Goal: Task Accomplishment & Management: Manage account settings

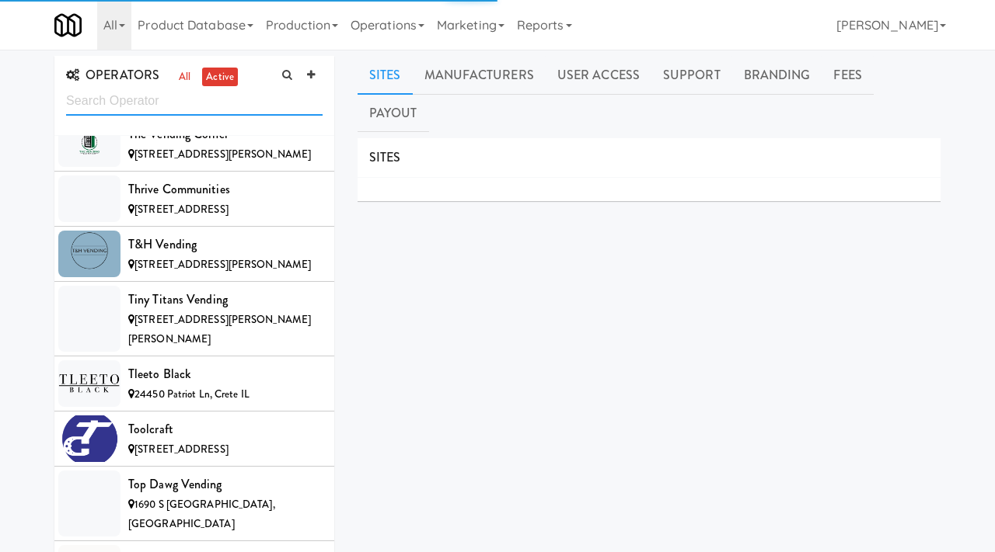
scroll to position [15539, 0]
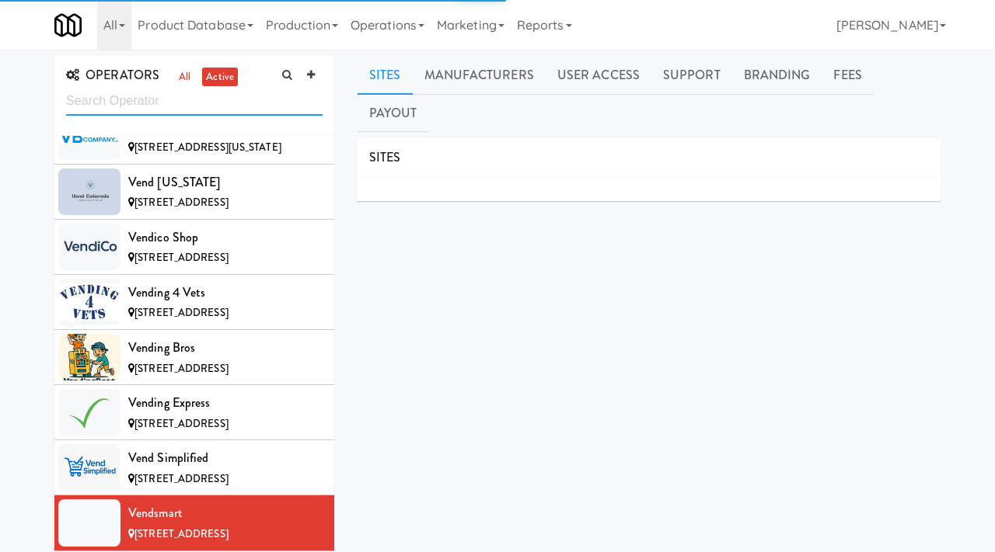
click at [180, 106] on input "text" at bounding box center [194, 101] width 256 height 29
type input "stocked"
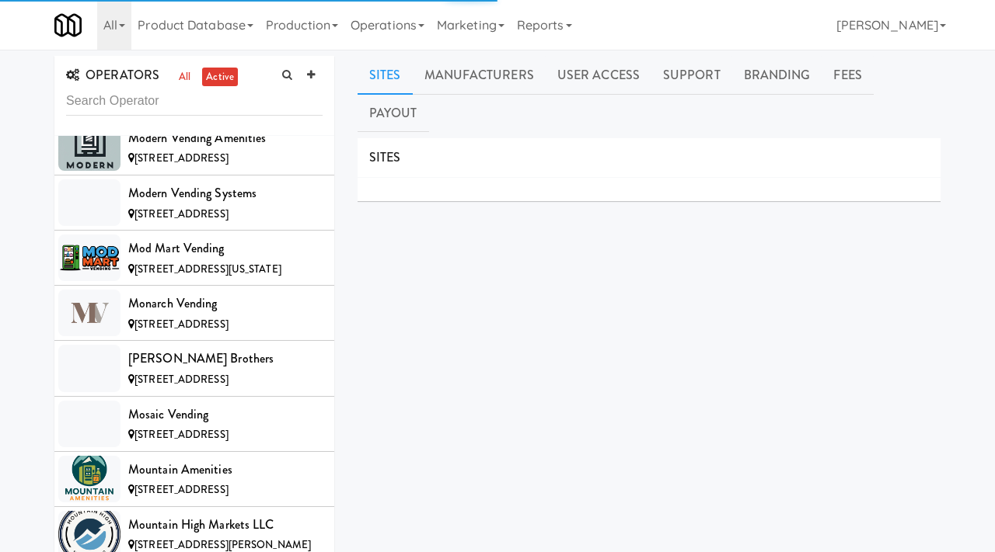
scroll to position [15578, 0]
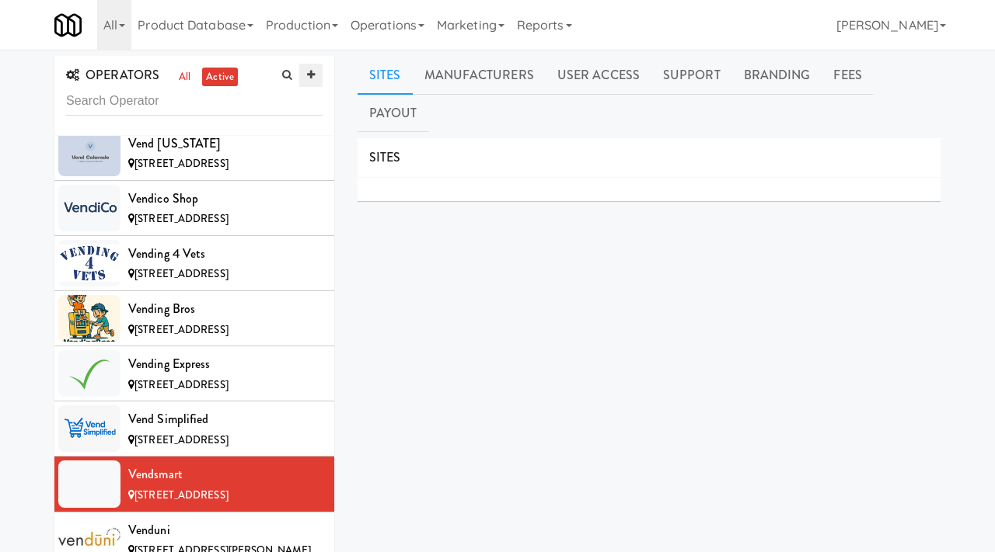
click at [312, 73] on icon at bounding box center [311, 75] width 8 height 10
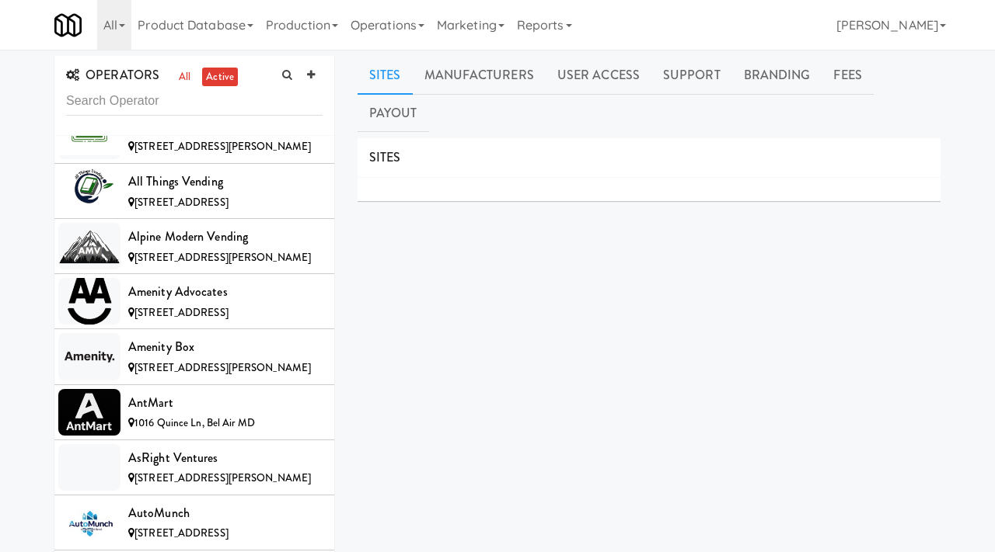
scroll to position [0, 0]
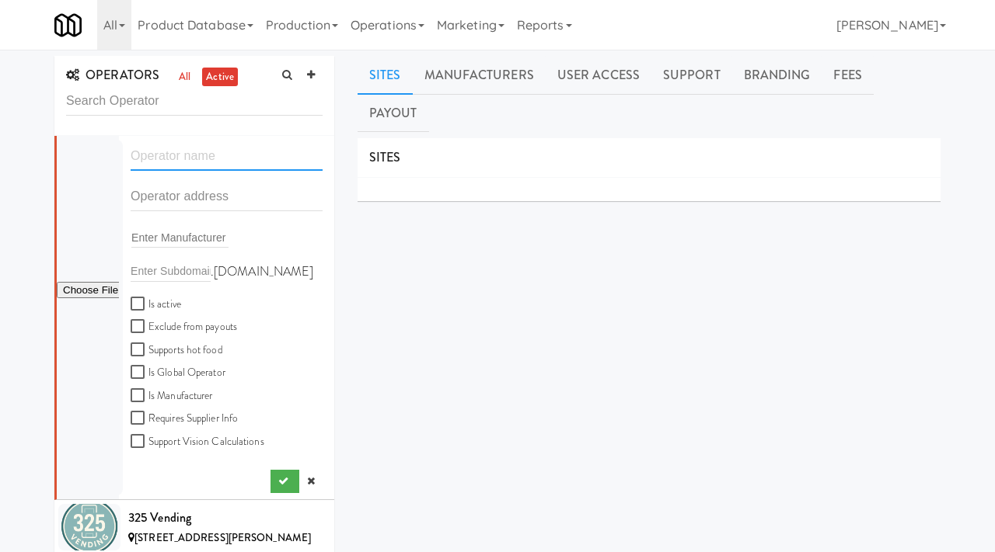
click at [175, 162] on input "text" at bounding box center [227, 156] width 192 height 29
paste input "TN Vending"
type input "TN Vending"
click at [169, 198] on input "text" at bounding box center [227, 197] width 192 height 29
paste input "361 Lola Lane"
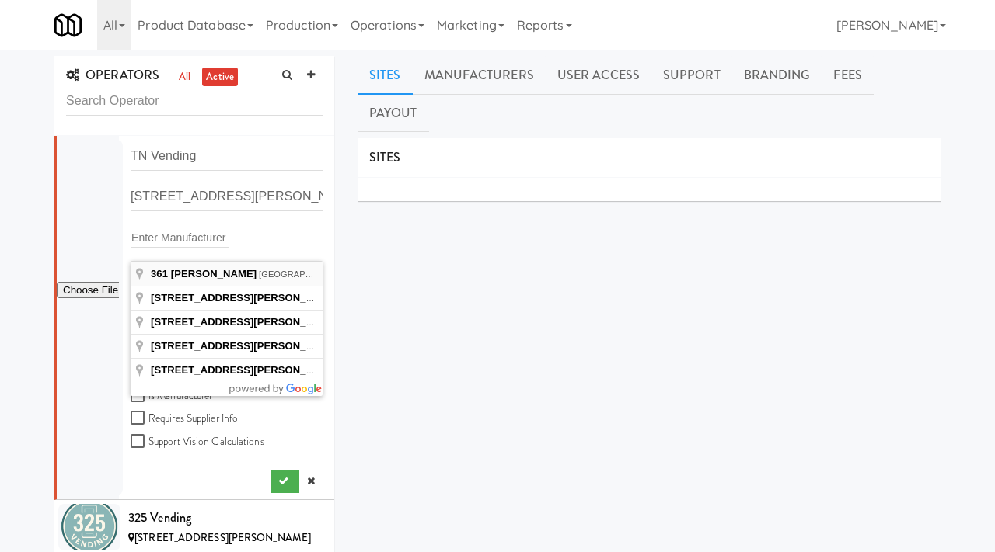
type input "361 Lola Lane, Cottontown, TN, USA"
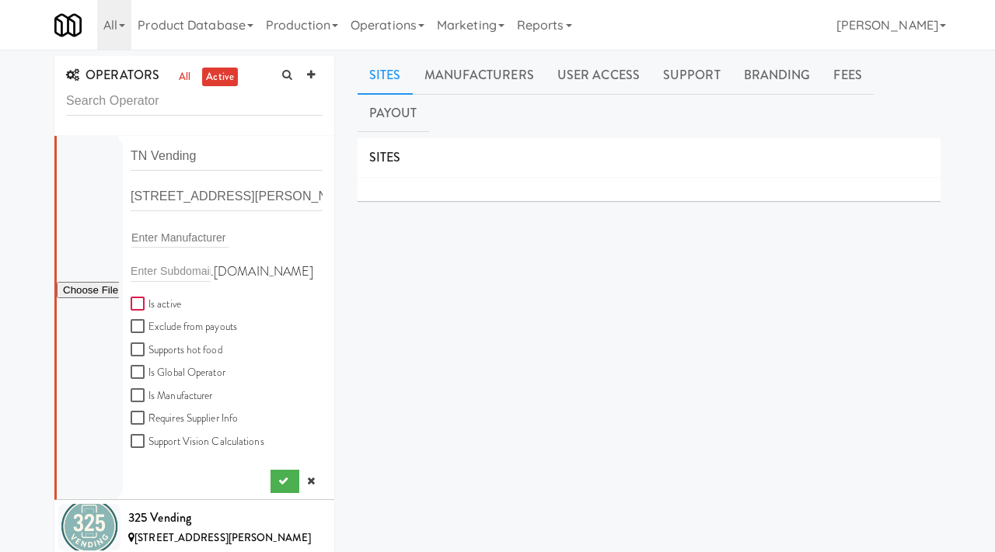
click at [137, 302] on input "Is active" at bounding box center [140, 304] width 18 height 12
checkbox input "true"
click at [274, 476] on button "submit" at bounding box center [284, 481] width 29 height 23
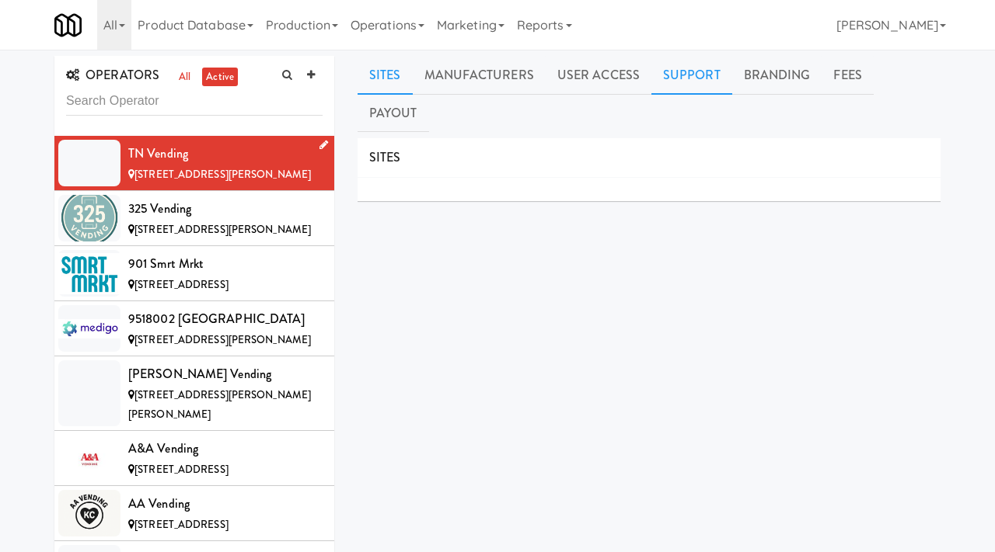
click at [671, 68] on link "Support" at bounding box center [691, 75] width 81 height 39
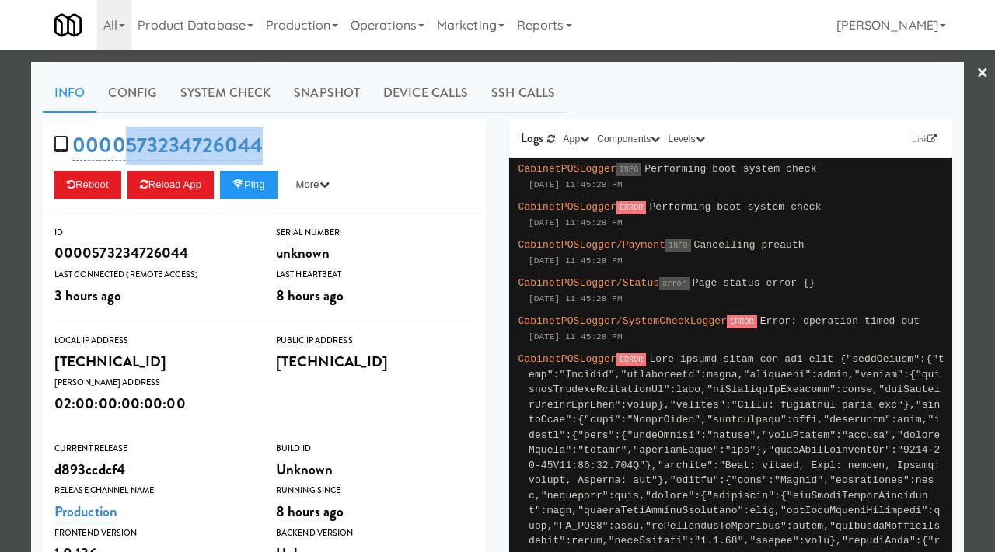
click at [4, 145] on div at bounding box center [497, 276] width 995 height 552
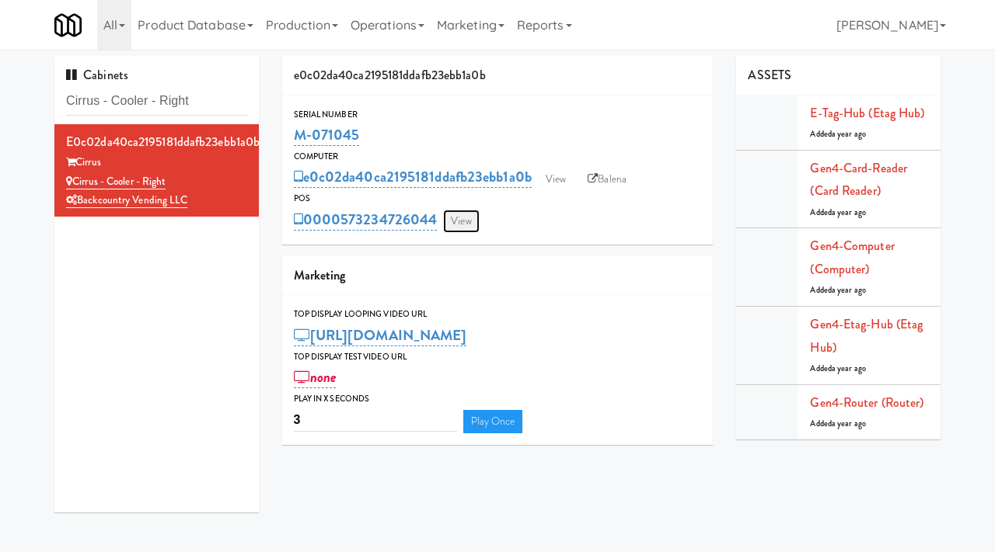
click at [459, 223] on link "View" at bounding box center [461, 221] width 36 height 23
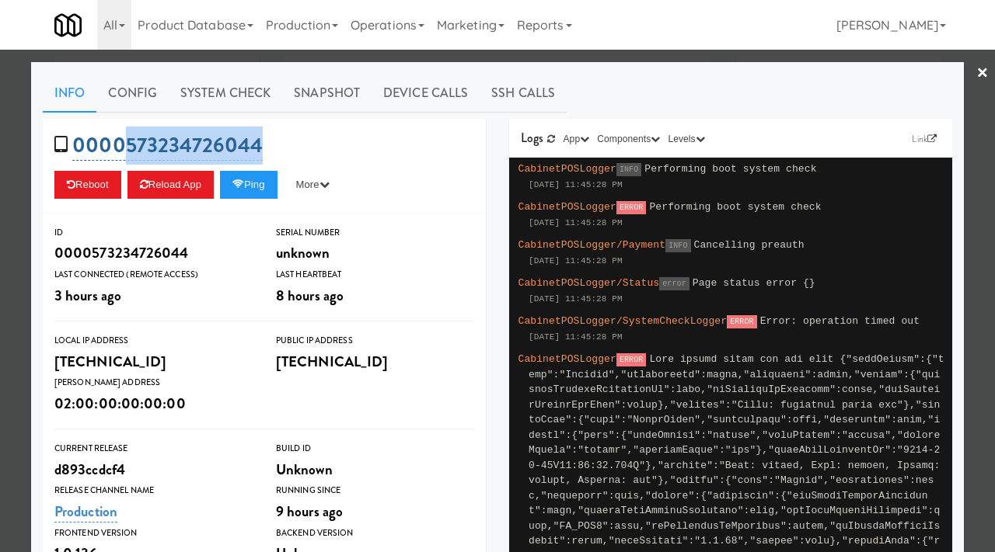
drag, startPoint x: 263, startPoint y: 141, endPoint x: 128, endPoint y: 147, distance: 134.5
click at [128, 147] on div "0000573234726044 Reboot Reload App Ping More Ping Server Restart Server Force R…" at bounding box center [264, 166] width 443 height 95
copy link "573234726044"
click at [0, 145] on div at bounding box center [497, 276] width 995 height 552
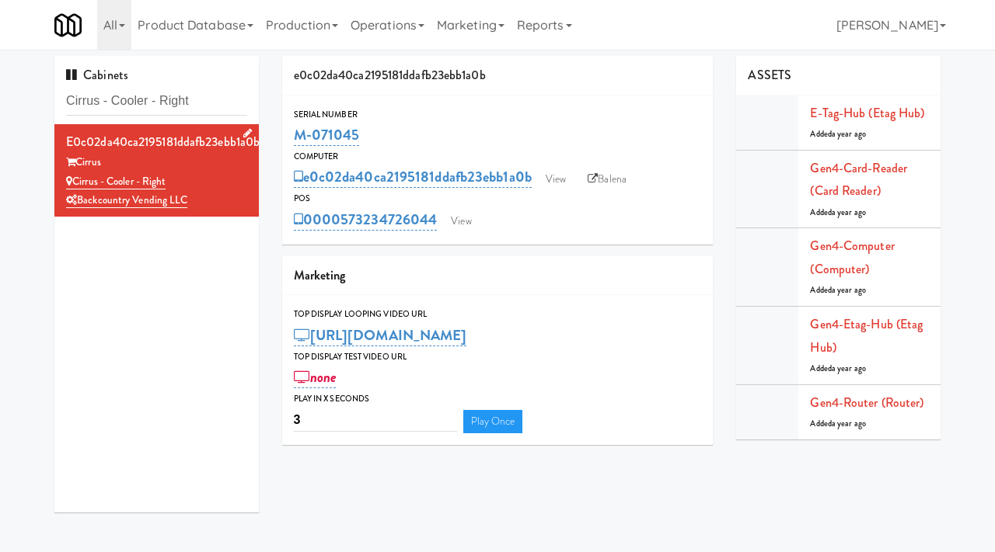
drag, startPoint x: 178, startPoint y: 184, endPoint x: 75, endPoint y: 186, distance: 103.4
click at [75, 186] on div "Cirrus - Cooler - Right" at bounding box center [156, 181] width 181 height 19
copy link "Cirrus - Cooler - Right"
click at [160, 101] on input "Cirrus - Cooler - Right" at bounding box center [156, 101] width 181 height 29
paste input "Phase II - Combo Cooler"
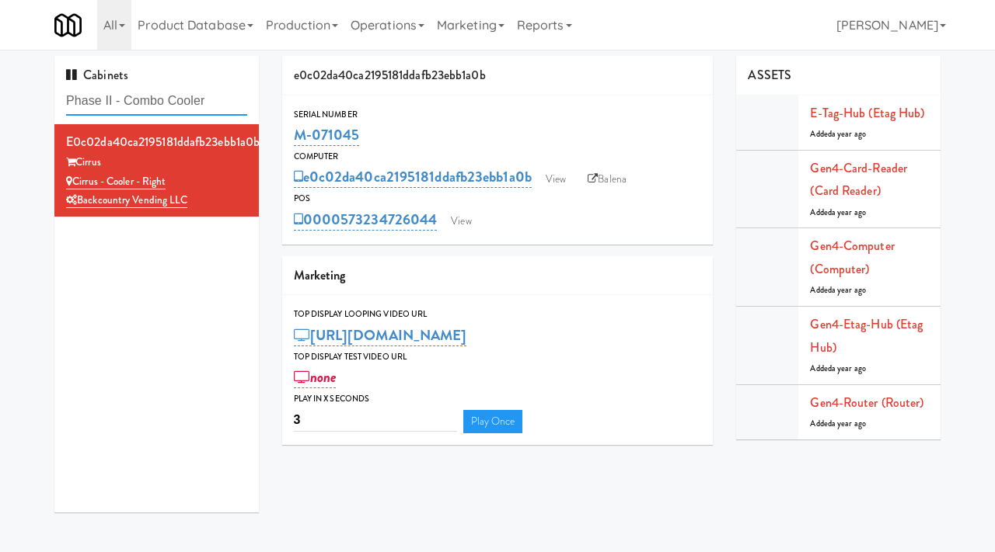
type input "Phase II - Combo Cooler"
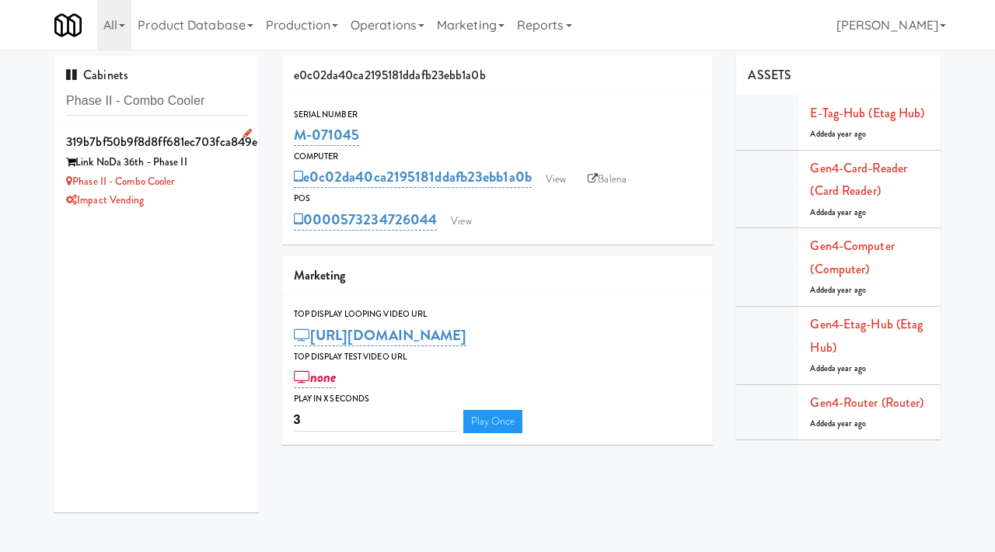
click at [214, 166] on div "Link NoDa 36th - Phase II" at bounding box center [156, 162] width 181 height 19
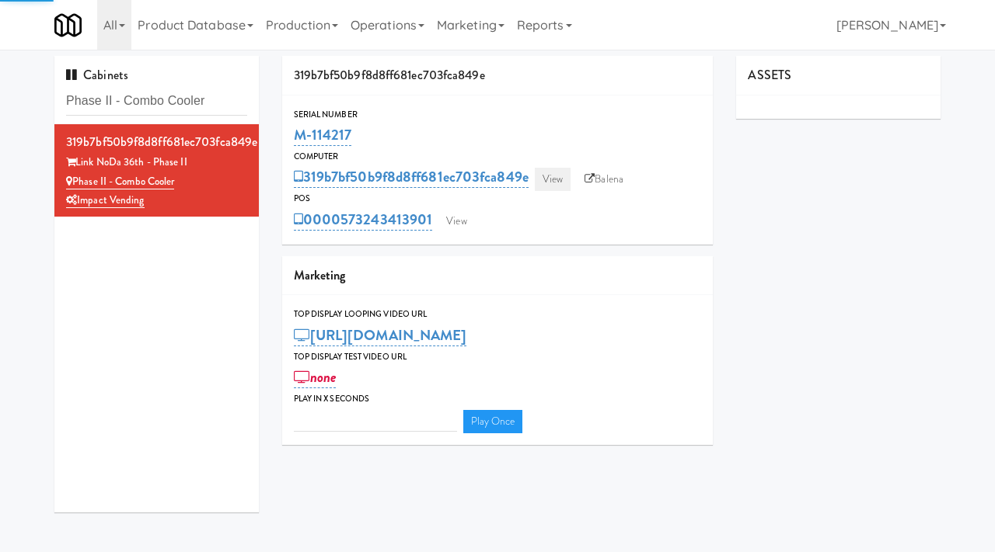
type input "3"
click at [557, 174] on link "View" at bounding box center [553, 179] width 36 height 23
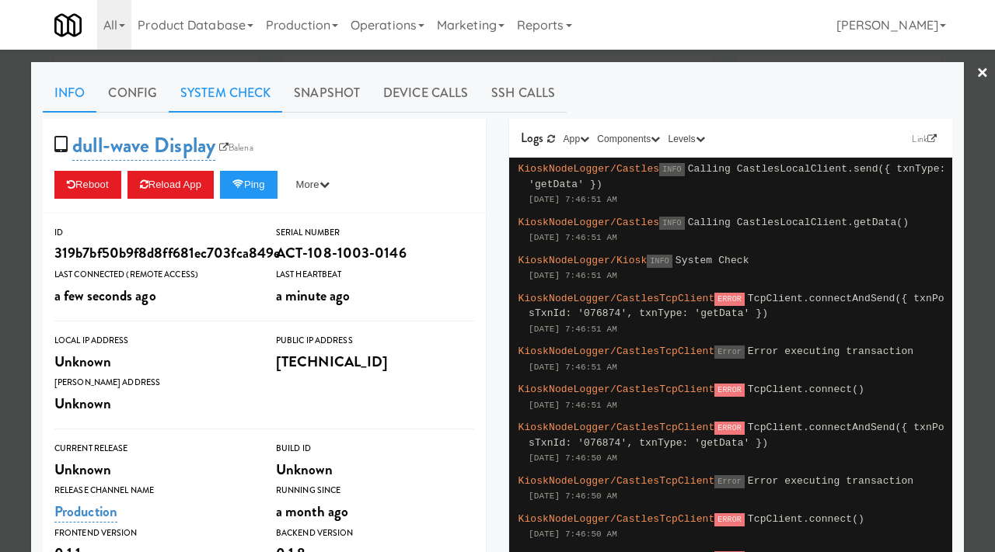
click at [228, 89] on link "System Check" at bounding box center [225, 93] width 113 height 39
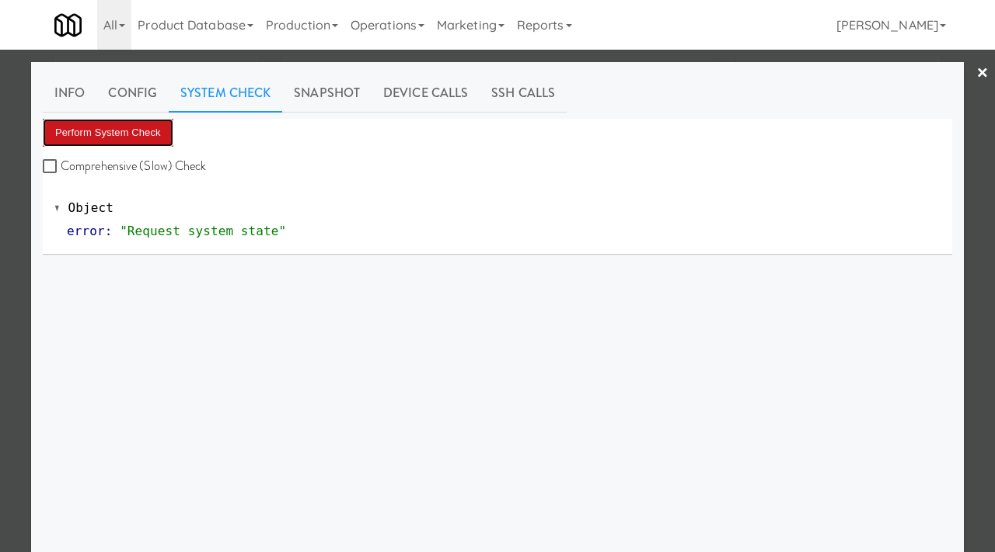
click at [134, 125] on button "Perform System Check" at bounding box center [108, 133] width 131 height 28
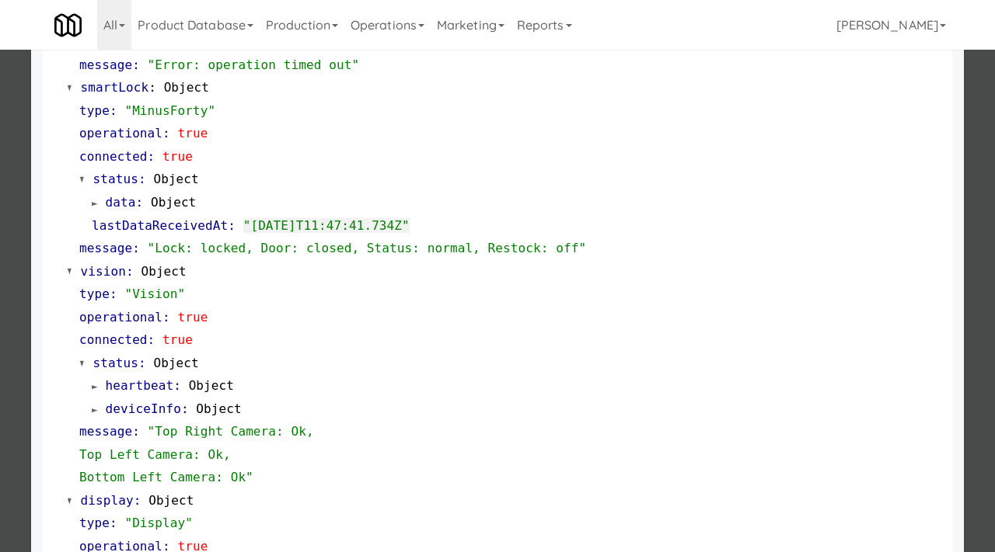
scroll to position [608, 0]
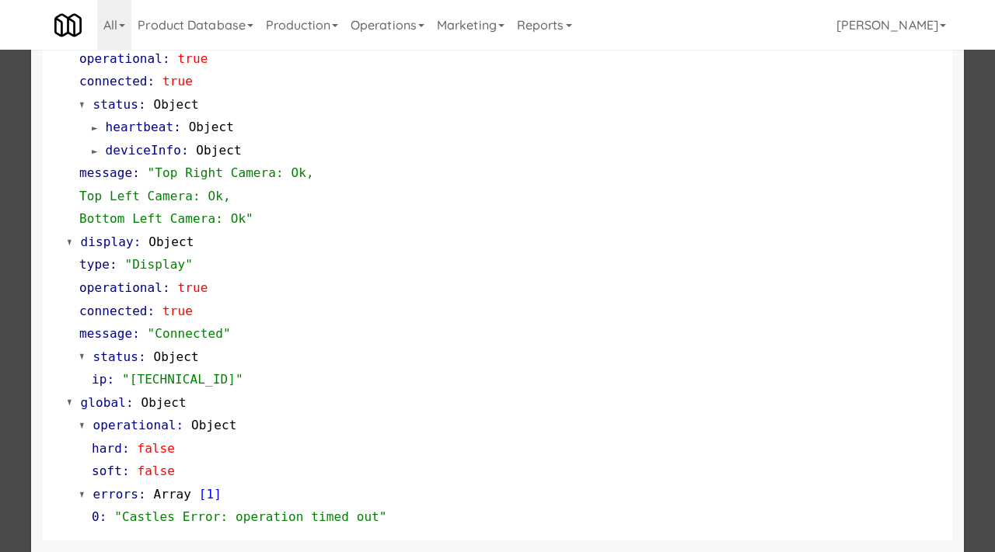
click at [0, 306] on div at bounding box center [497, 276] width 995 height 552
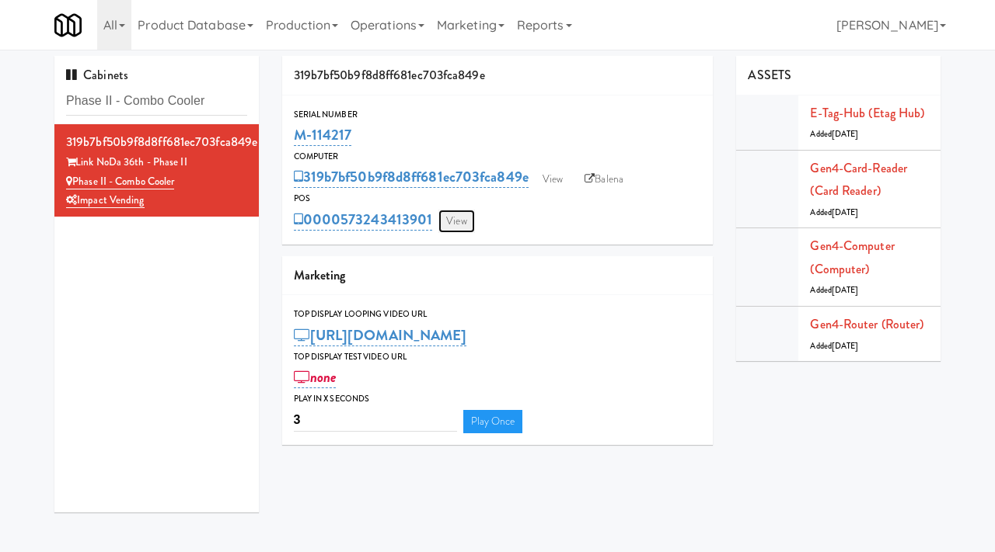
click at [458, 222] on link "View" at bounding box center [456, 221] width 36 height 23
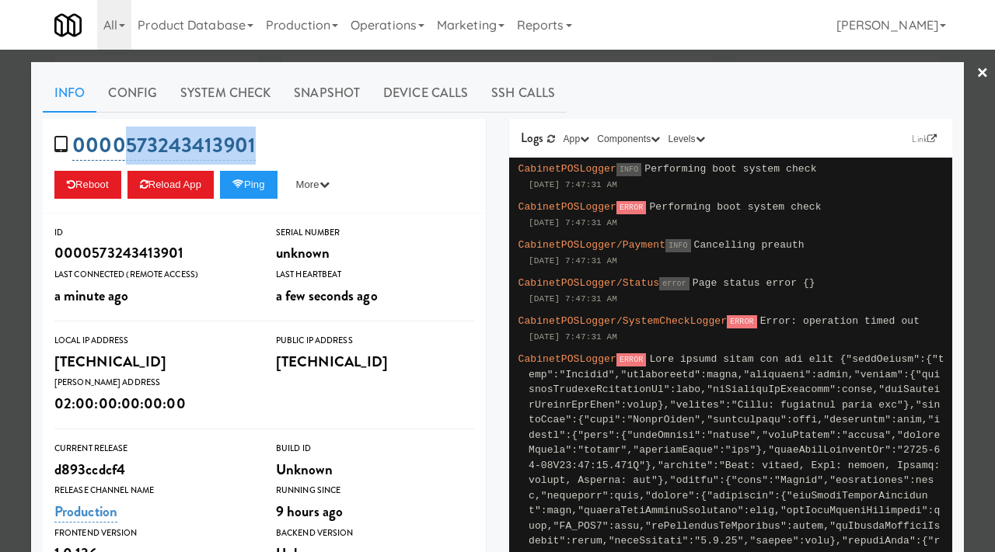
drag, startPoint x: 263, startPoint y: 146, endPoint x: 127, endPoint y: 145, distance: 136.8
click at [127, 145] on div "0000573243413901 Reboot Reload App Ping More Ping Server Restart Server Force R…" at bounding box center [264, 166] width 443 height 95
copy link "573243413901"
click at [0, 211] on div at bounding box center [497, 276] width 995 height 552
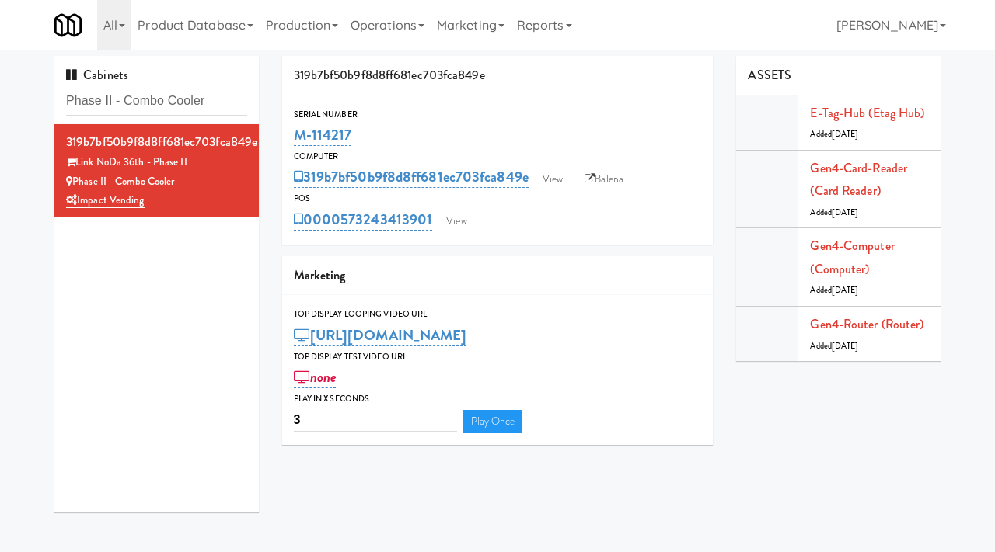
drag, startPoint x: 357, startPoint y: 132, endPoint x: 284, endPoint y: 139, distance: 73.4
click at [284, 139] on div "Serial Number M-114217" at bounding box center [497, 128] width 431 height 42
copy link "M-114217"
click at [611, 183] on link "Balena" at bounding box center [604, 179] width 54 height 23
click at [562, 178] on link "View" at bounding box center [553, 179] width 36 height 23
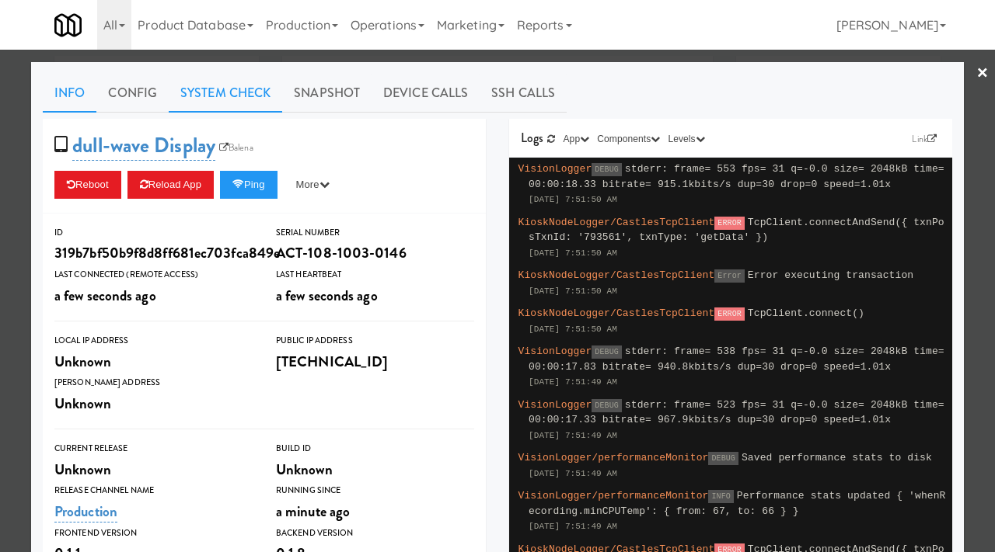
click at [205, 86] on link "System Check" at bounding box center [225, 93] width 113 height 39
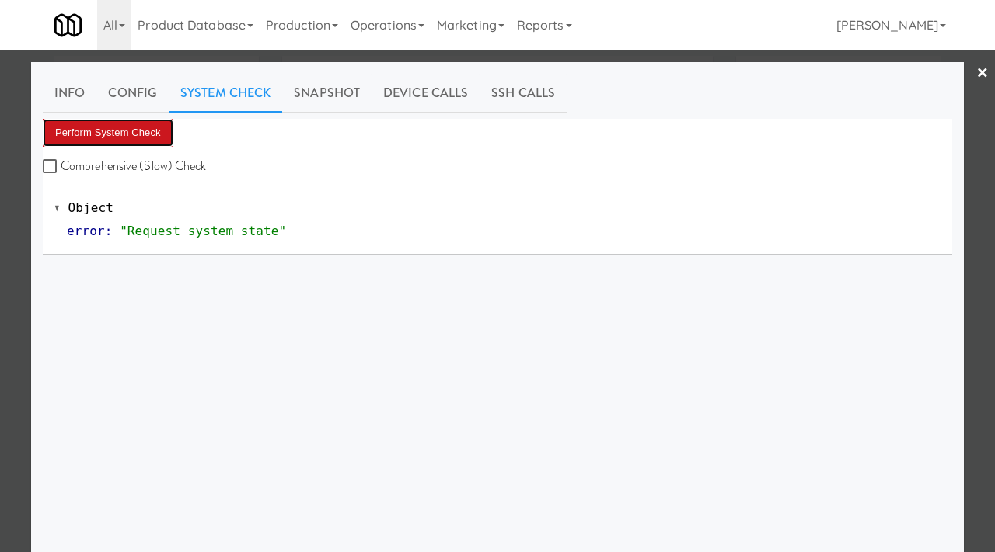
click at [130, 128] on button "Perform System Check" at bounding box center [108, 133] width 131 height 28
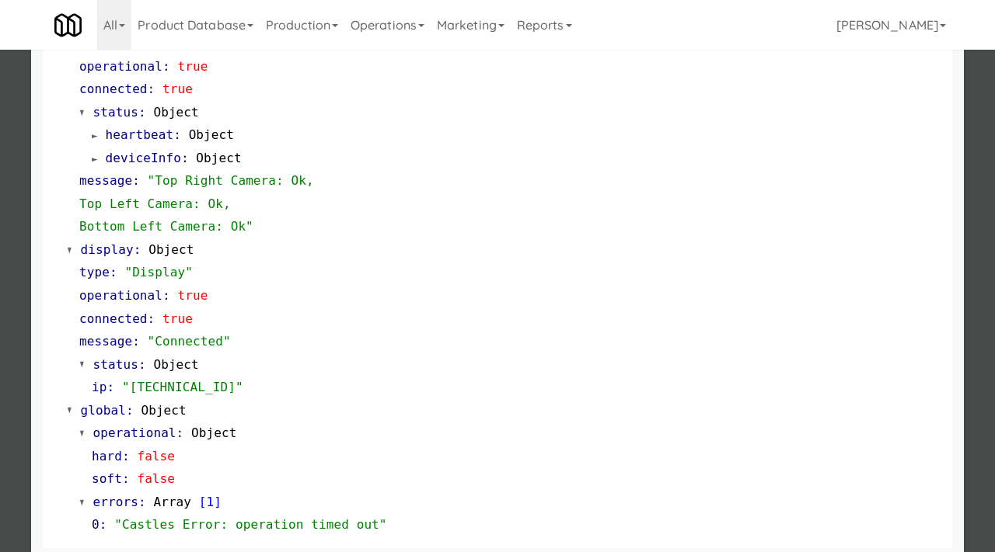
scroll to position [608, 0]
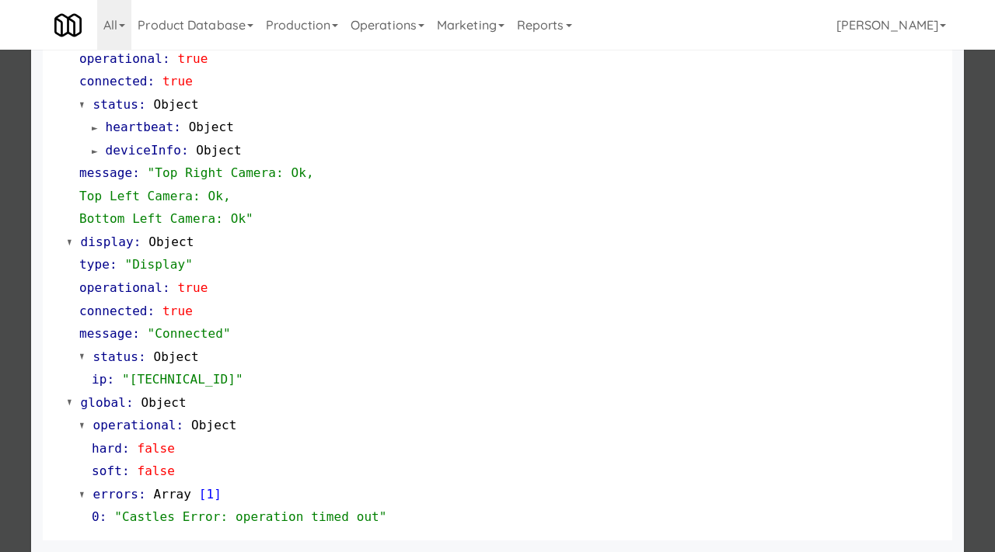
click at [0, 320] on div at bounding box center [497, 276] width 995 height 552
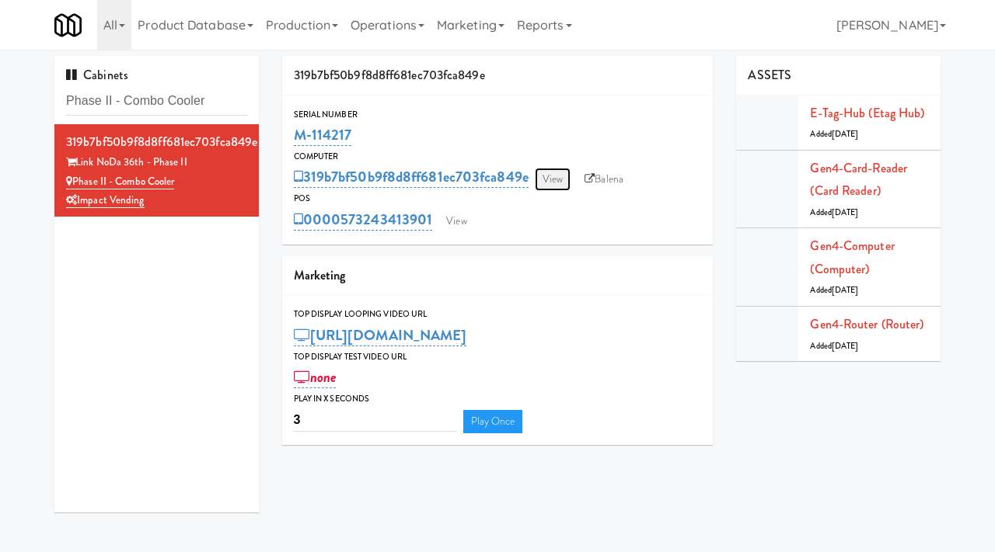
click at [559, 177] on link "View" at bounding box center [553, 179] width 36 height 23
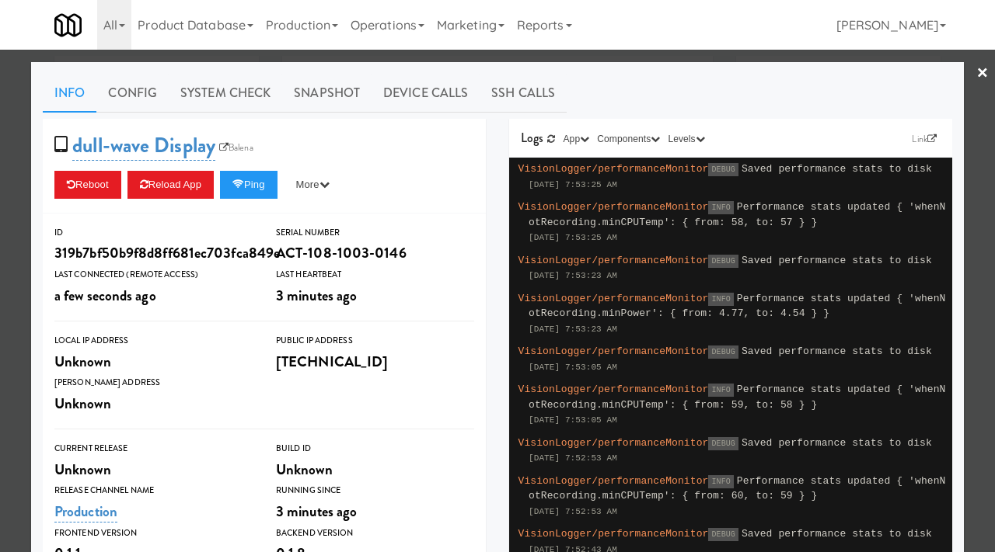
click at [0, 283] on div at bounding box center [497, 276] width 995 height 552
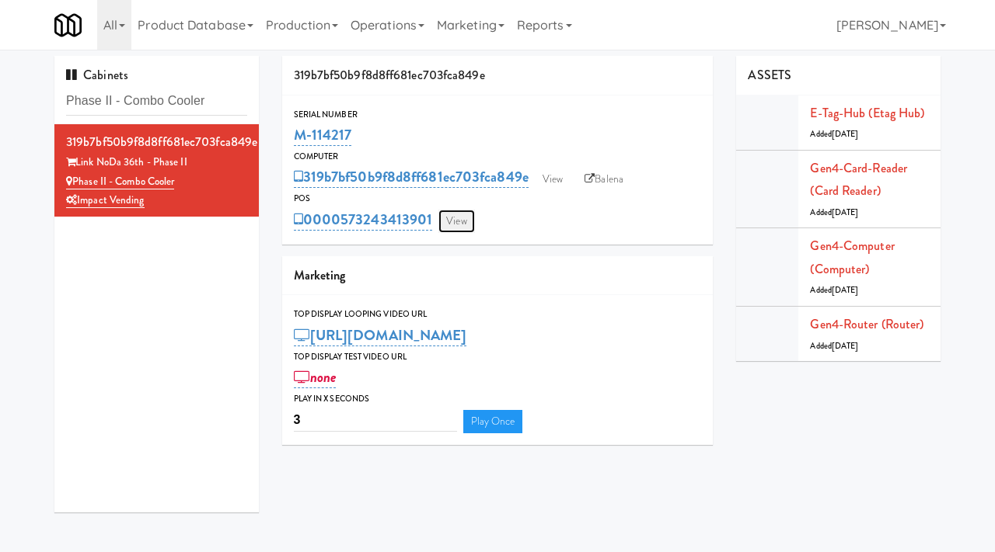
click at [457, 218] on link "View" at bounding box center [456, 221] width 36 height 23
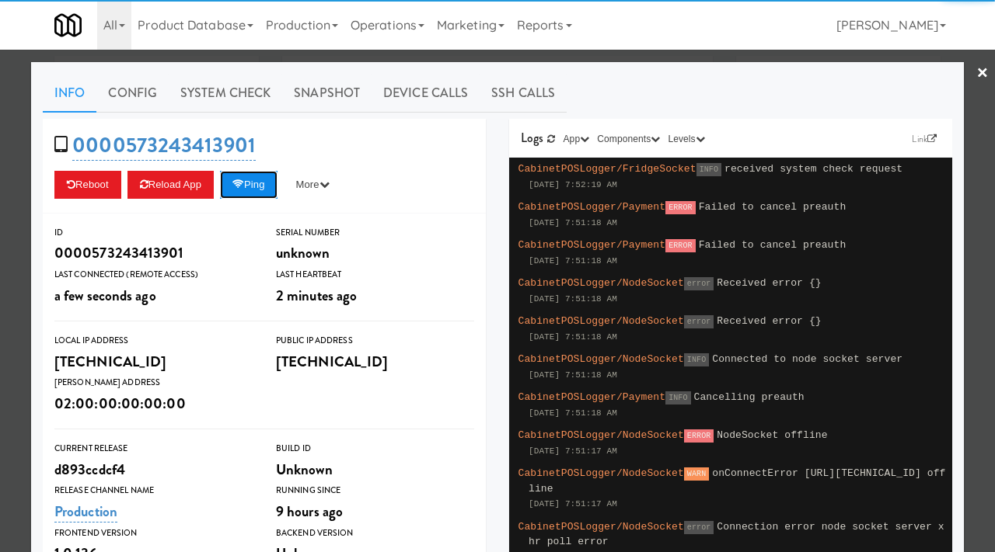
click at [256, 175] on button "Ping" at bounding box center [248, 185] width 57 height 28
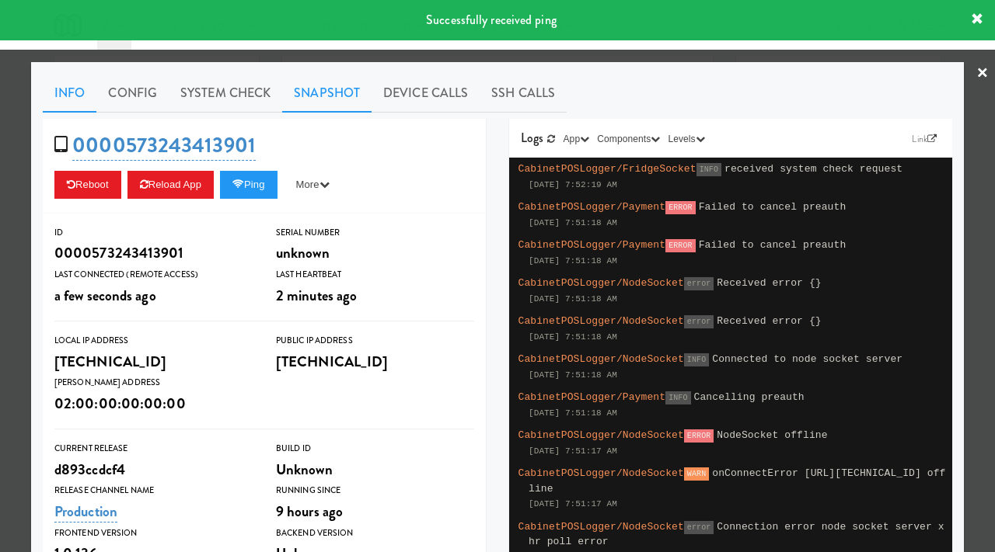
click at [316, 98] on link "Snapshot" at bounding box center [326, 93] width 89 height 39
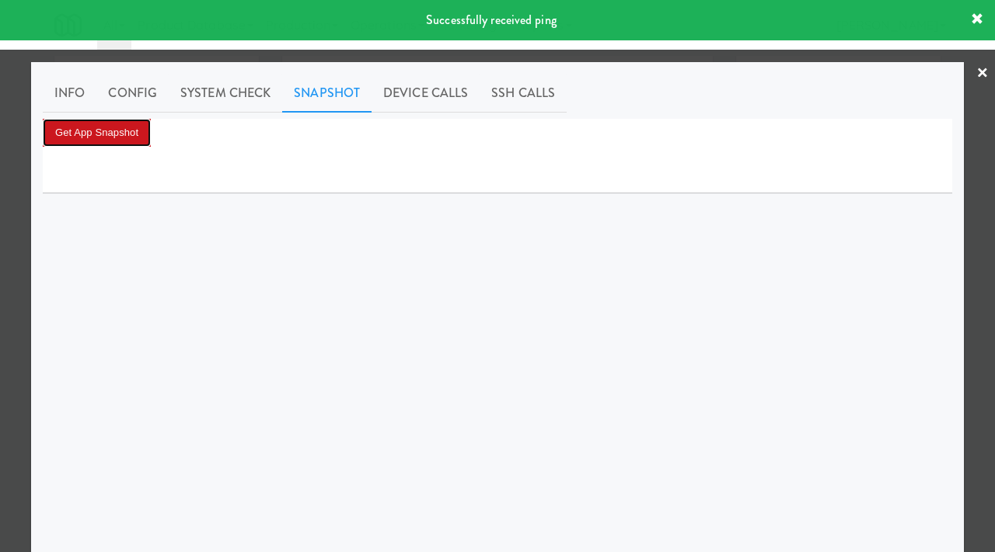
click at [108, 131] on button "Get App Snapshot" at bounding box center [97, 133] width 108 height 28
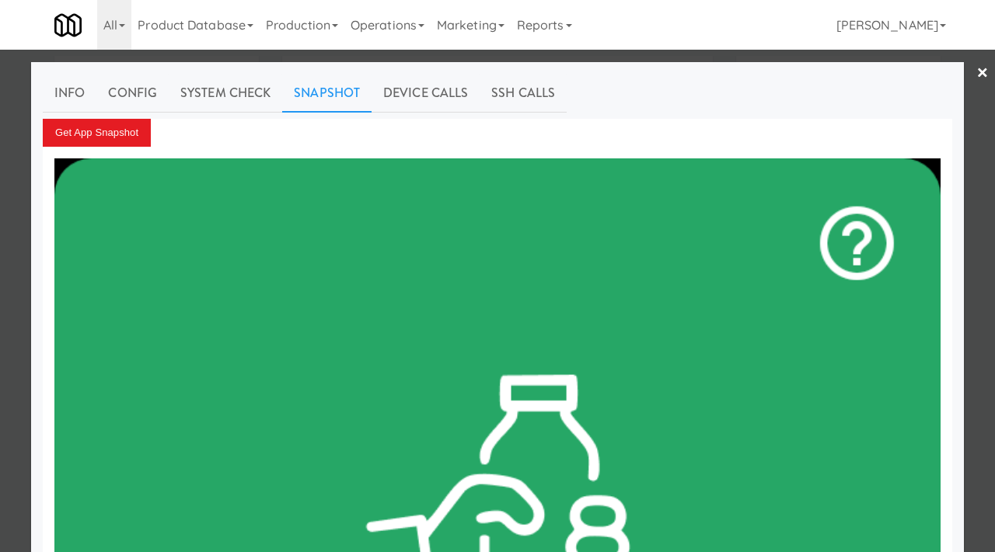
click at [0, 226] on div at bounding box center [497, 276] width 995 height 552
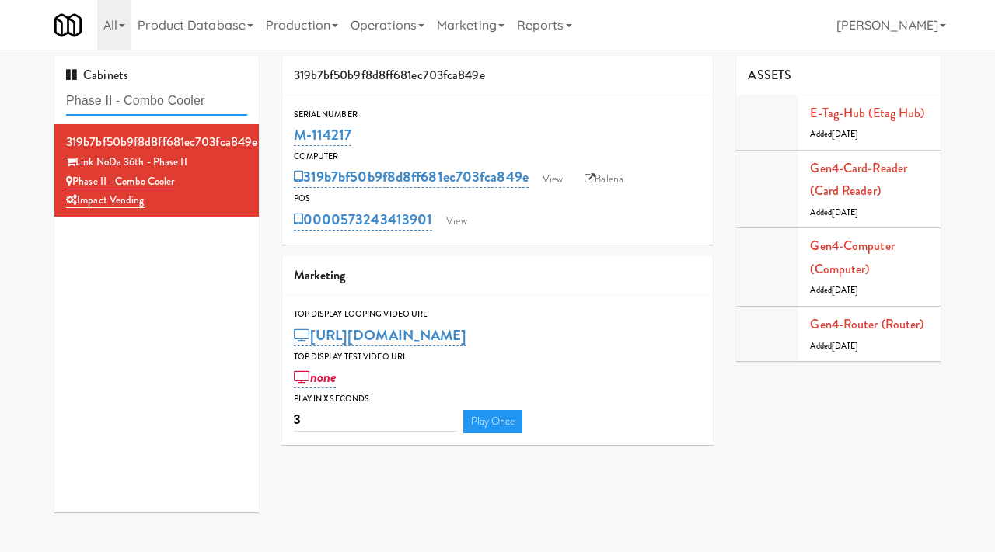
click at [158, 99] on input "Phase II - Combo Cooler" at bounding box center [156, 101] width 181 height 29
paste input "Resa - Pantry"
type input "Resa - Pantry"
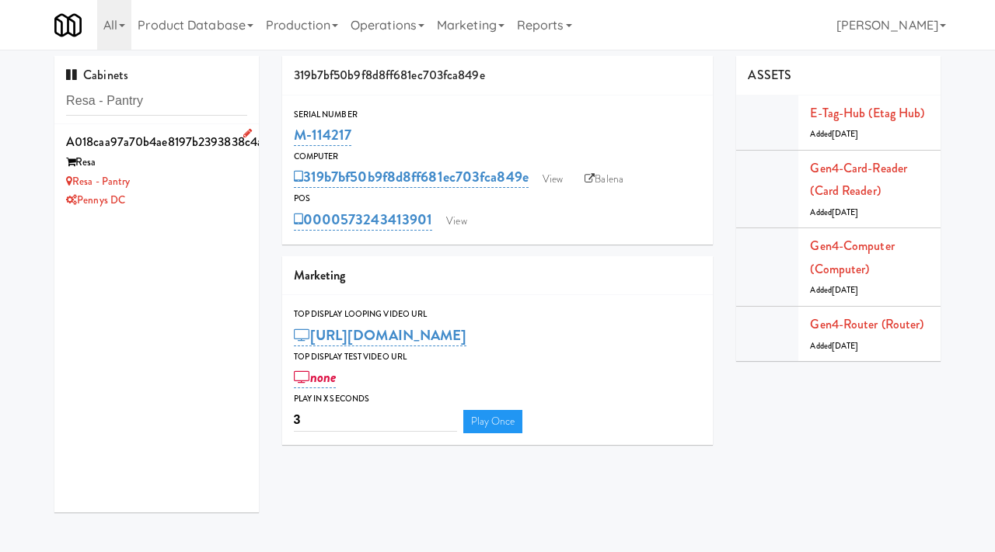
click at [199, 170] on div "Resa" at bounding box center [156, 162] width 181 height 19
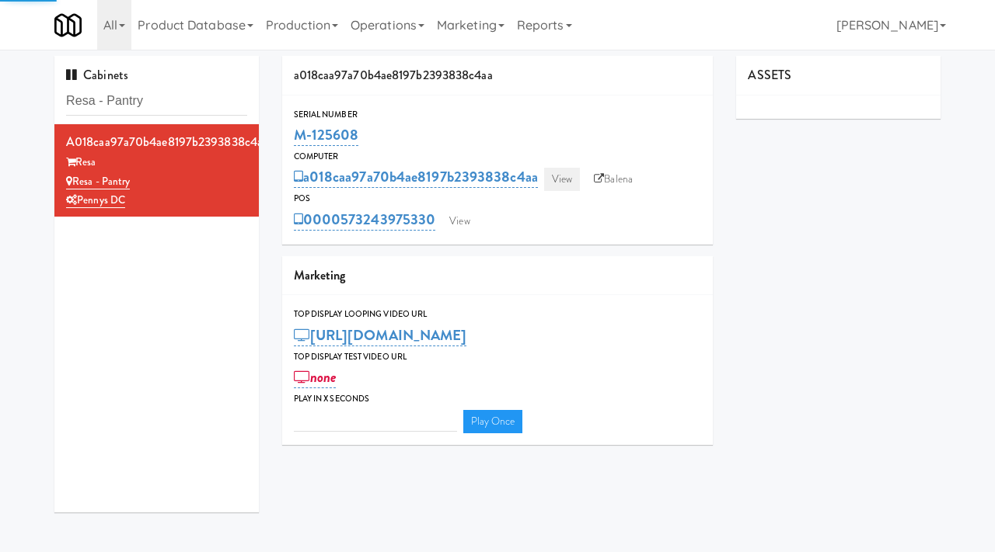
type input "3"
click at [561, 175] on link "View" at bounding box center [562, 179] width 36 height 23
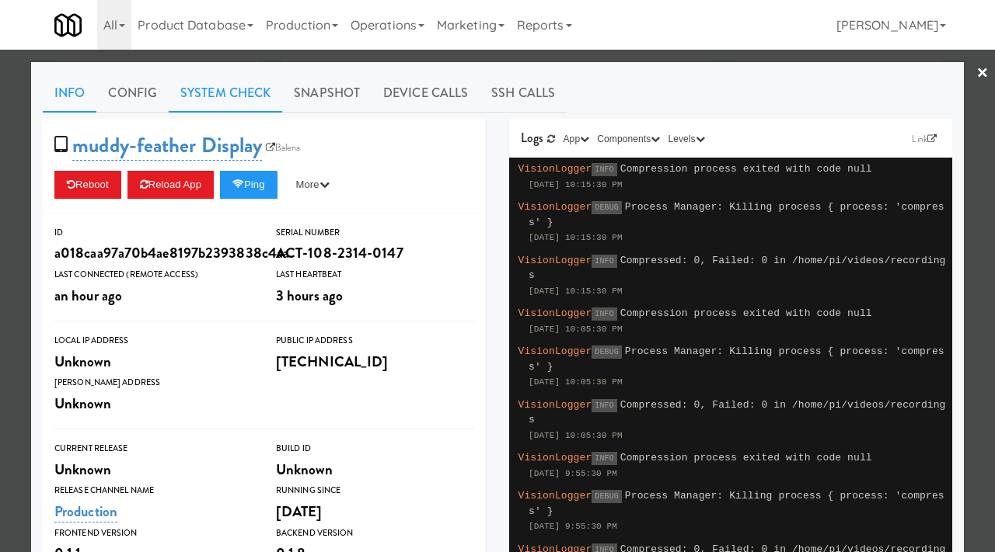
click at [246, 103] on link "System Check" at bounding box center [225, 93] width 113 height 39
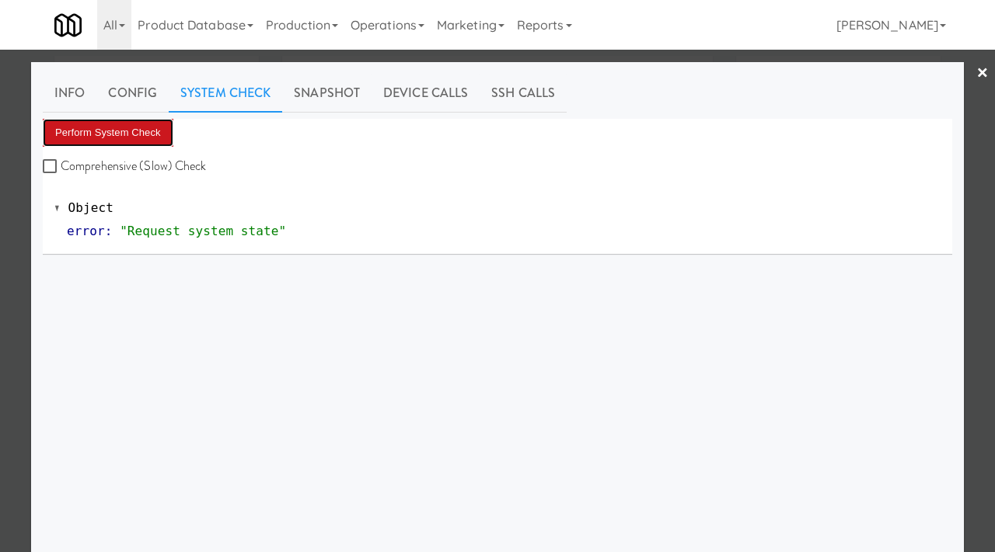
click at [150, 131] on button "Perform System Check" at bounding box center [108, 133] width 131 height 28
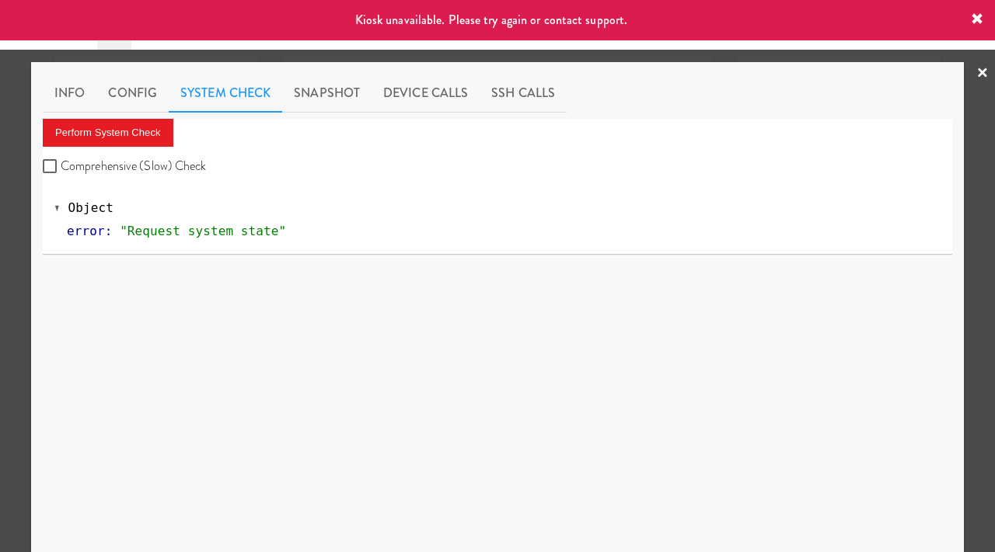
click at [12, 236] on div at bounding box center [497, 276] width 995 height 552
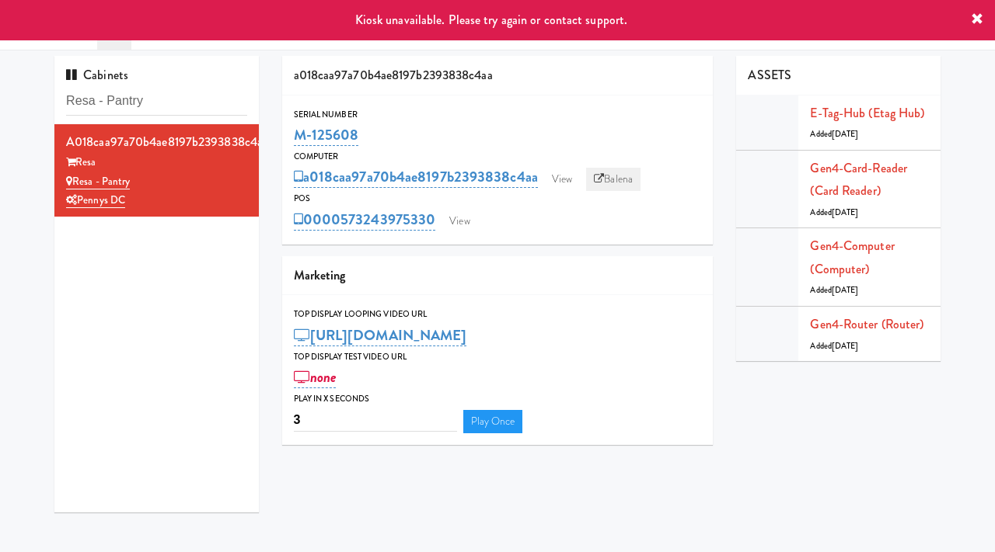
click at [618, 180] on link "Balena" at bounding box center [613, 179] width 54 height 23
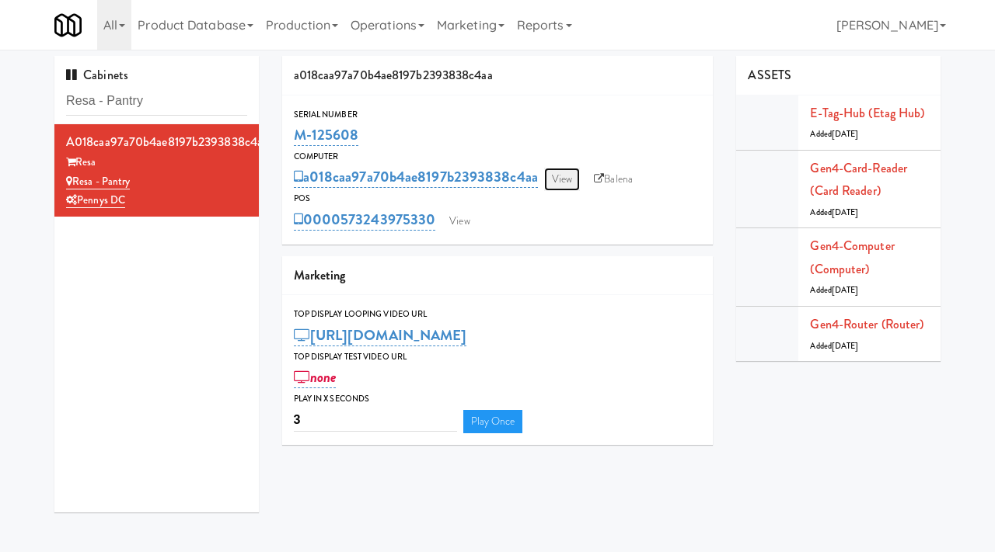
click at [567, 186] on link "View" at bounding box center [562, 179] width 36 height 23
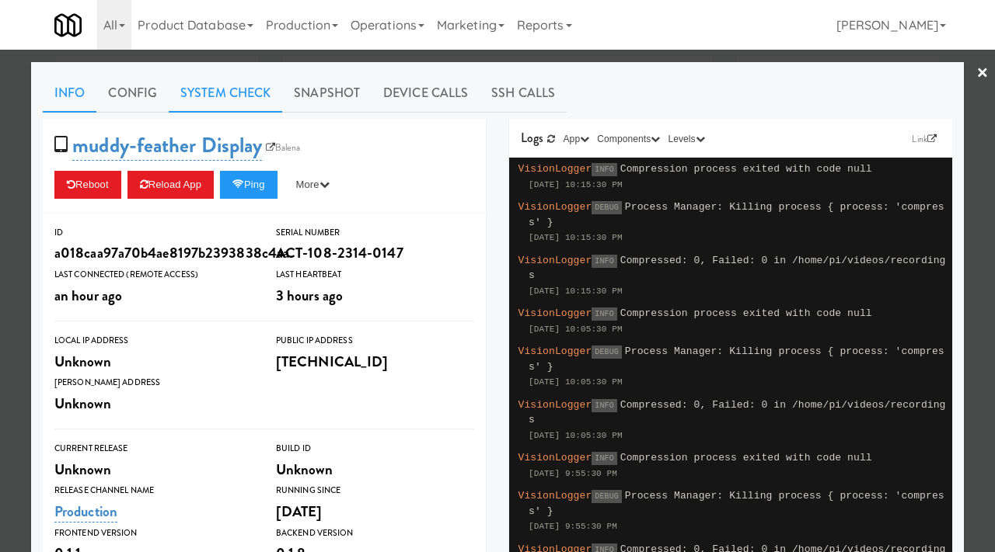
click at [246, 92] on link "System Check" at bounding box center [225, 93] width 113 height 39
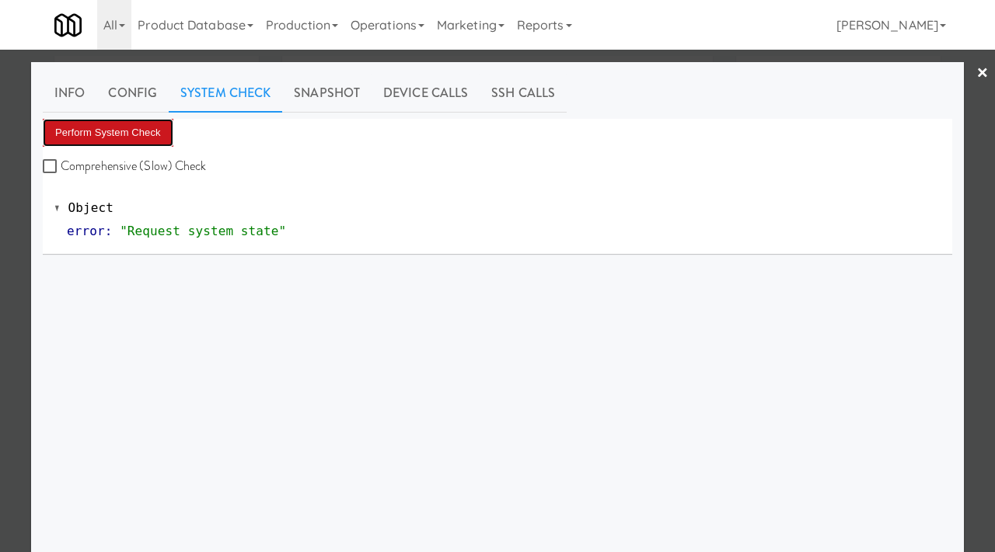
click at [143, 128] on button "Perform System Check" at bounding box center [108, 133] width 131 height 28
click at [113, 124] on button "Perform System Check" at bounding box center [108, 133] width 131 height 28
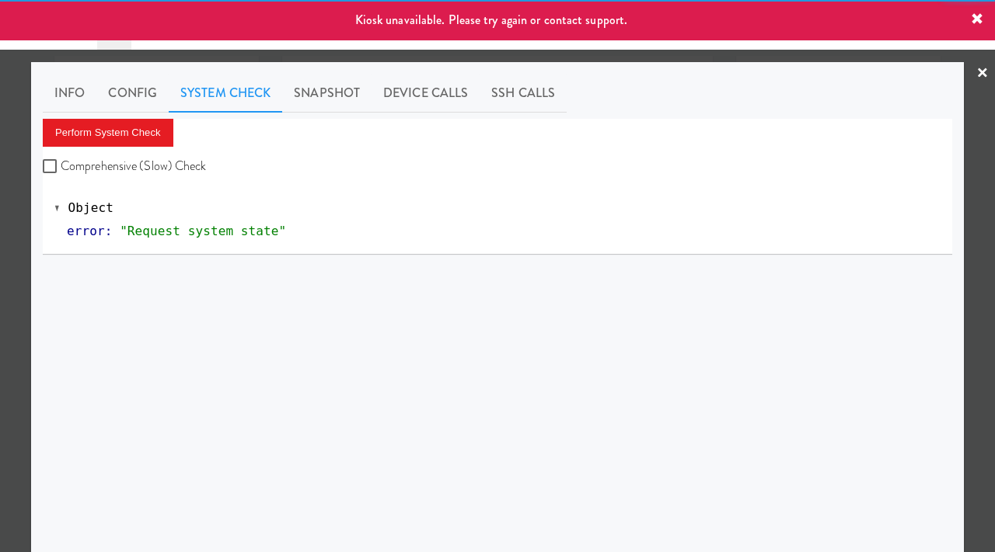
click at [0, 227] on div at bounding box center [497, 276] width 995 height 552
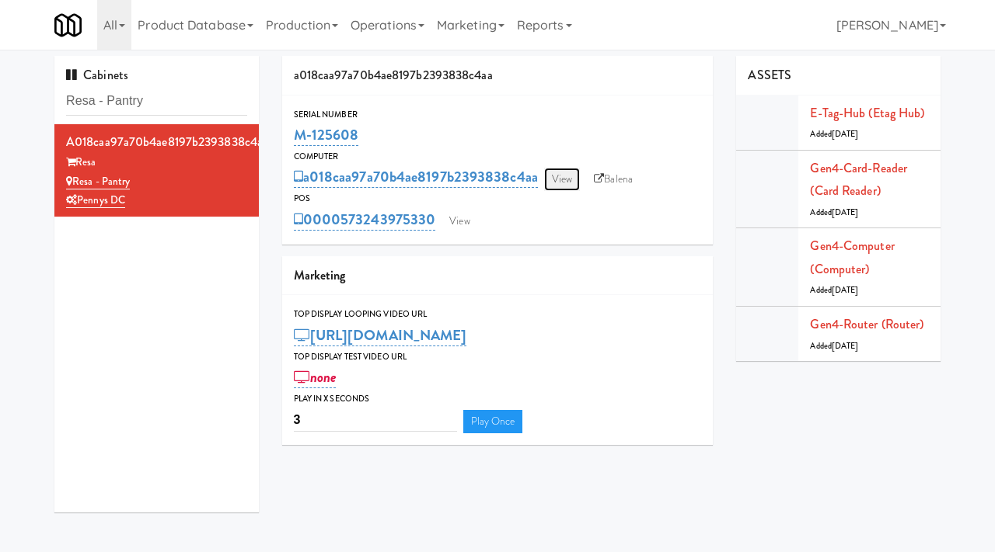
click at [562, 176] on link "View" at bounding box center [562, 179] width 36 height 23
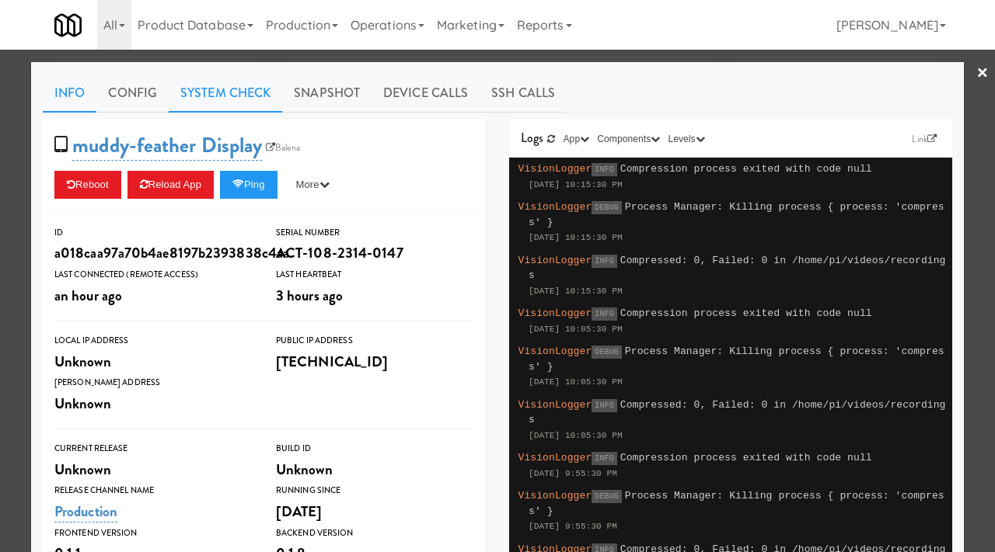
click at [226, 89] on link "System Check" at bounding box center [225, 93] width 113 height 39
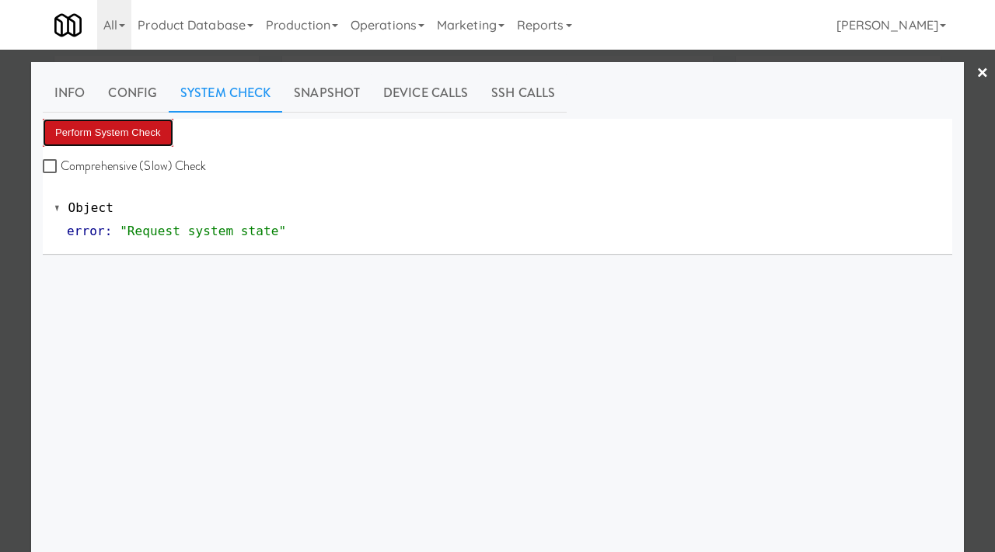
click at [107, 140] on button "Perform System Check" at bounding box center [108, 133] width 131 height 28
click at [20, 183] on div at bounding box center [497, 276] width 995 height 552
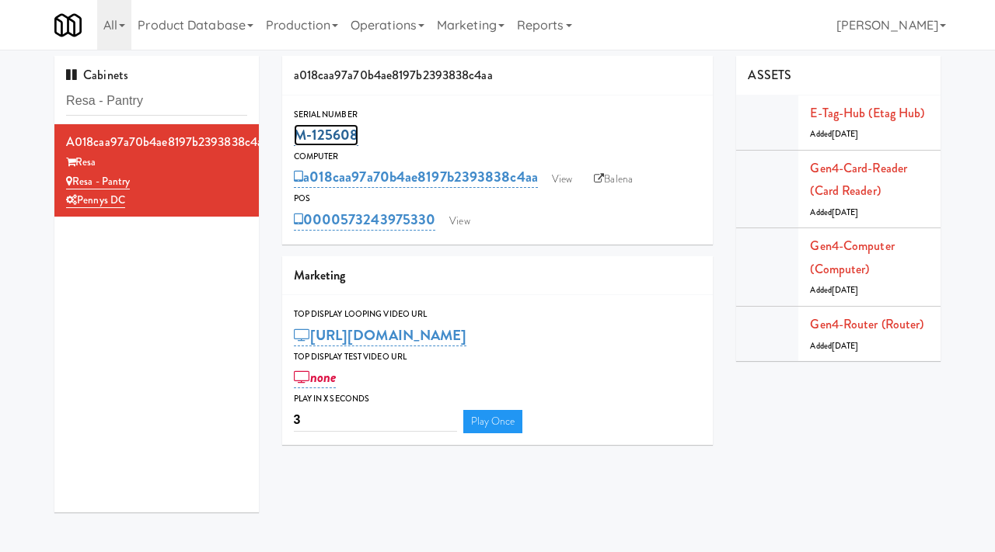
click at [354, 134] on link "M-125608" at bounding box center [326, 135] width 65 height 22
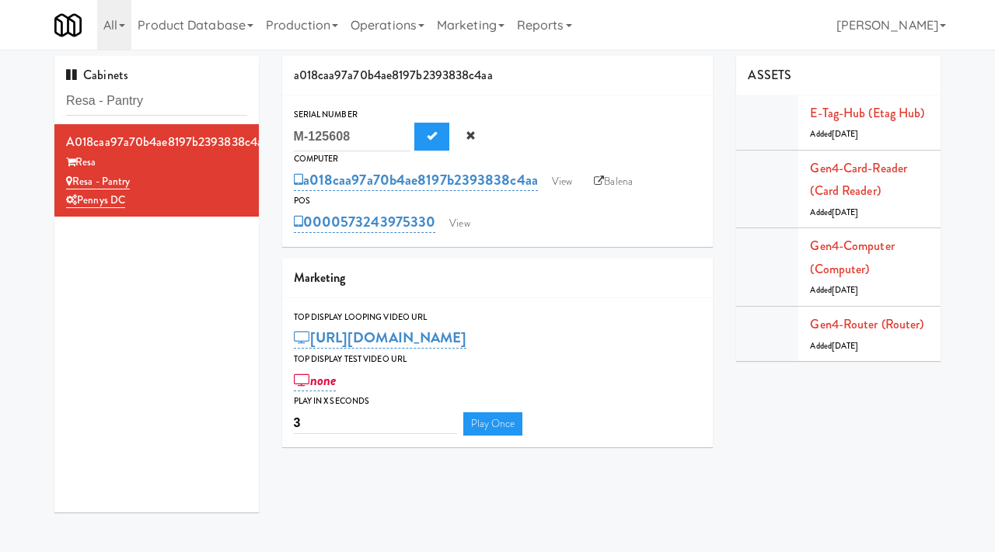
click at [353, 134] on input "M-125608" at bounding box center [352, 137] width 117 height 29
click at [385, 138] on input "M-125608" at bounding box center [352, 137] width 117 height 29
click at [471, 123] on button "Cancel" at bounding box center [470, 137] width 35 height 28
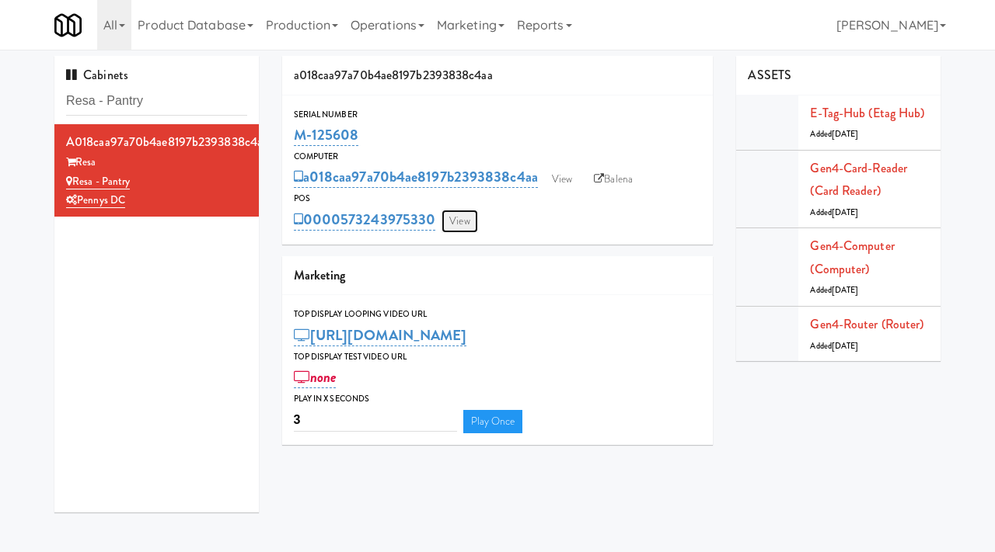
click at [465, 221] on link "View" at bounding box center [459, 221] width 36 height 23
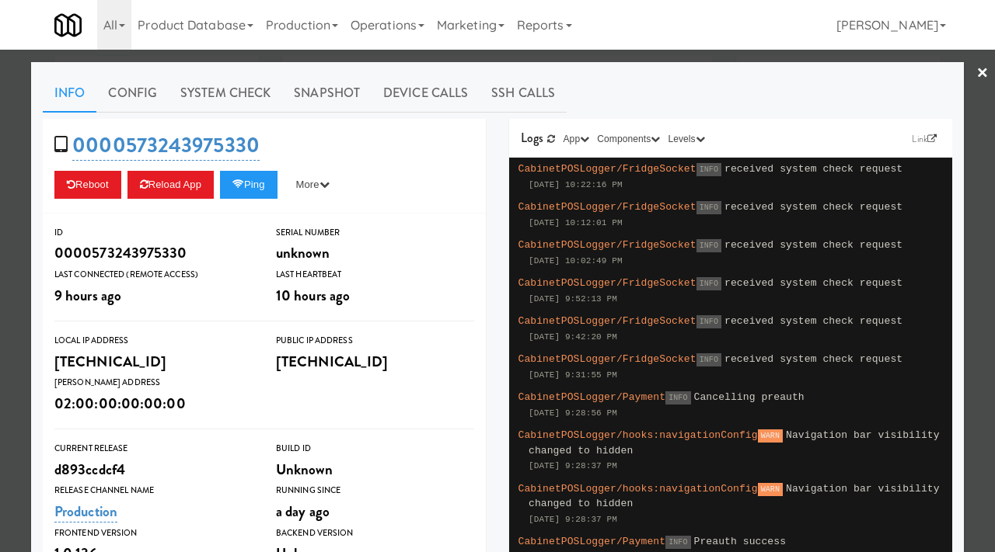
click at [0, 218] on div at bounding box center [497, 276] width 995 height 552
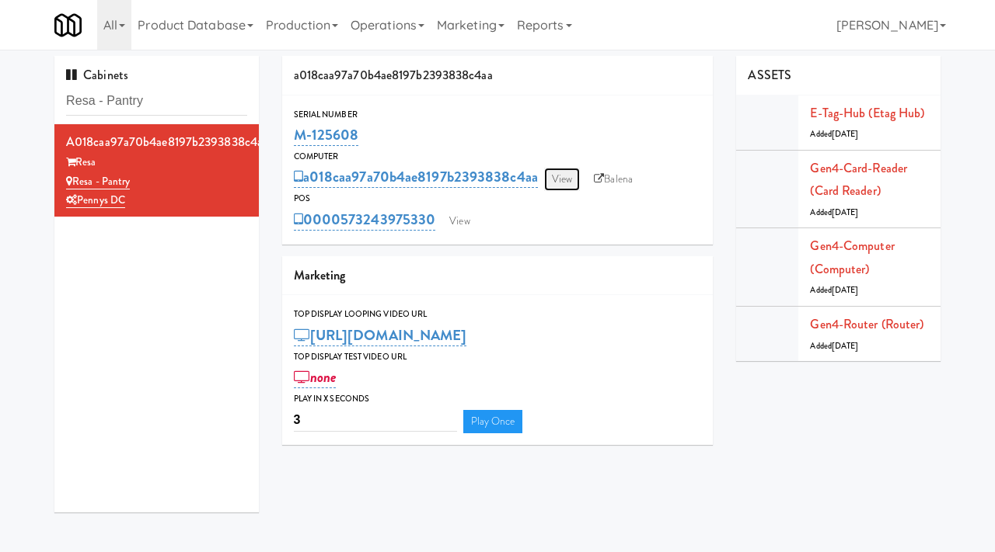
click at [559, 186] on link "View" at bounding box center [562, 179] width 36 height 23
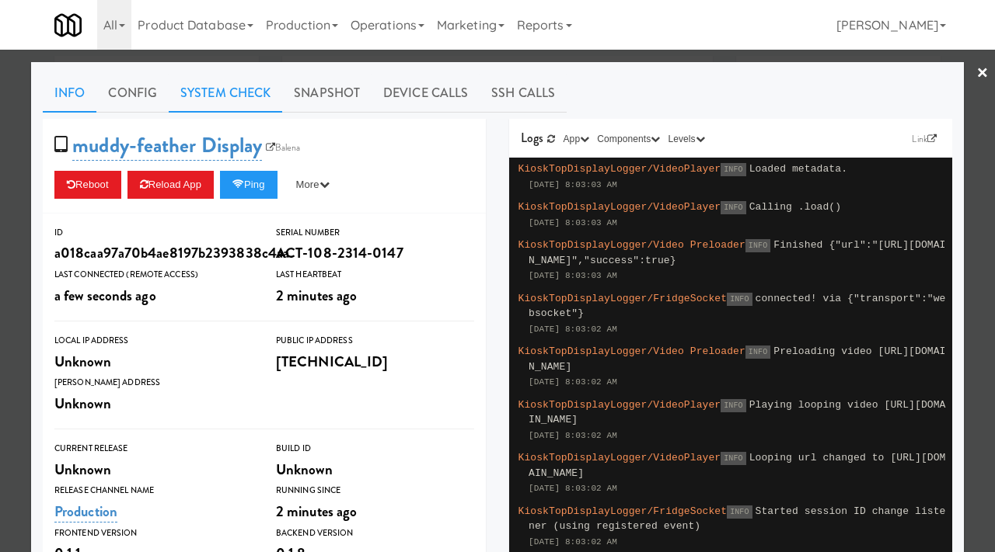
click at [224, 101] on link "System Check" at bounding box center [225, 93] width 113 height 39
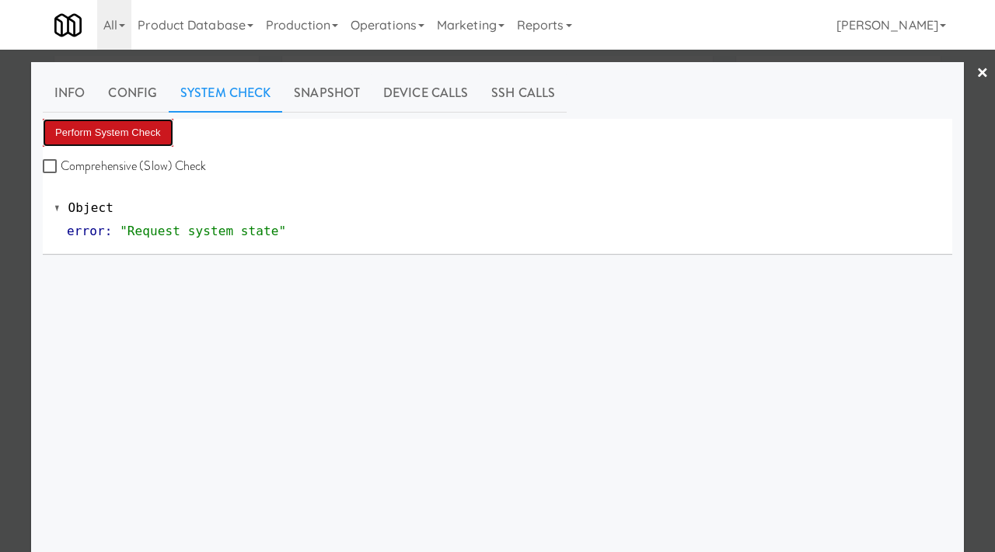
click at [152, 141] on button "Perform System Check" at bounding box center [108, 133] width 131 height 28
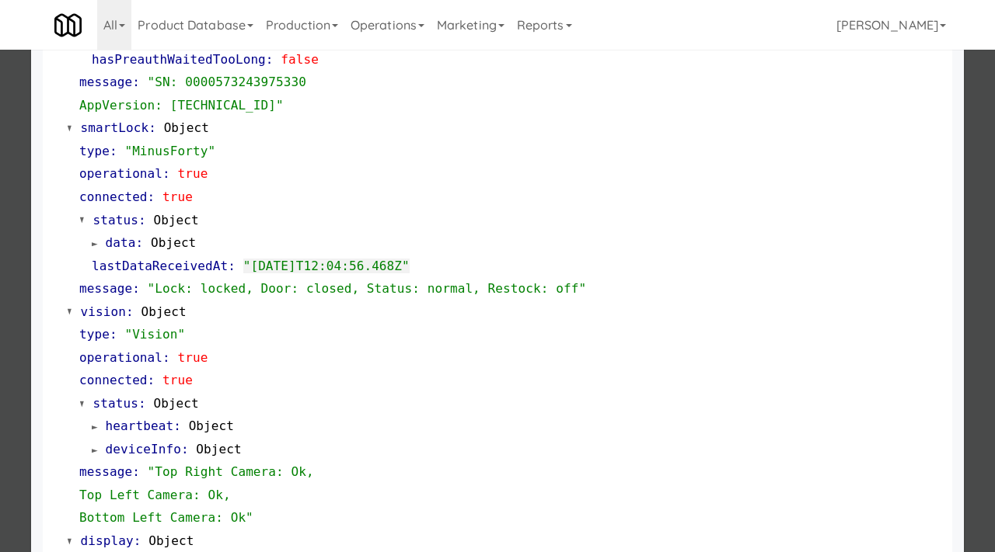
scroll to position [654, 0]
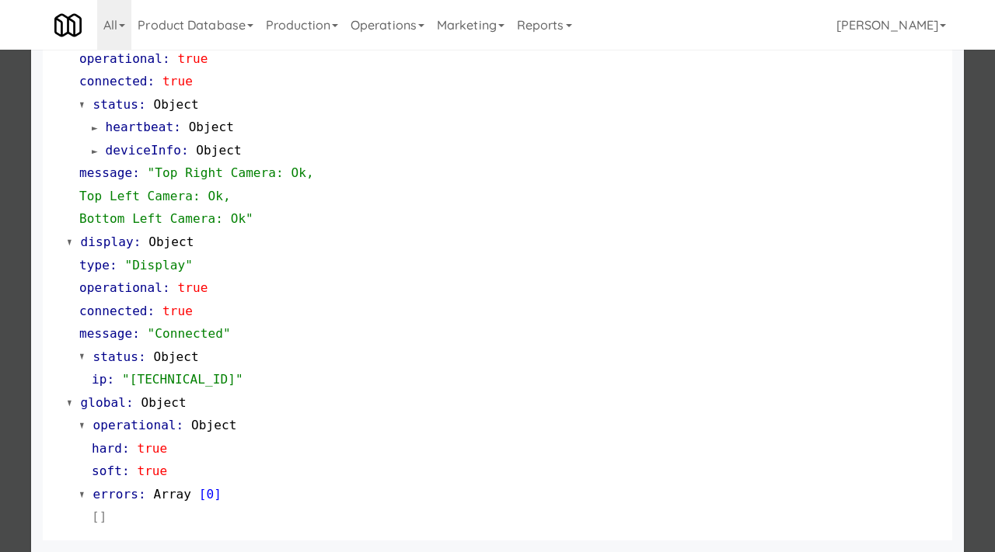
click at [2, 128] on div at bounding box center [497, 276] width 995 height 552
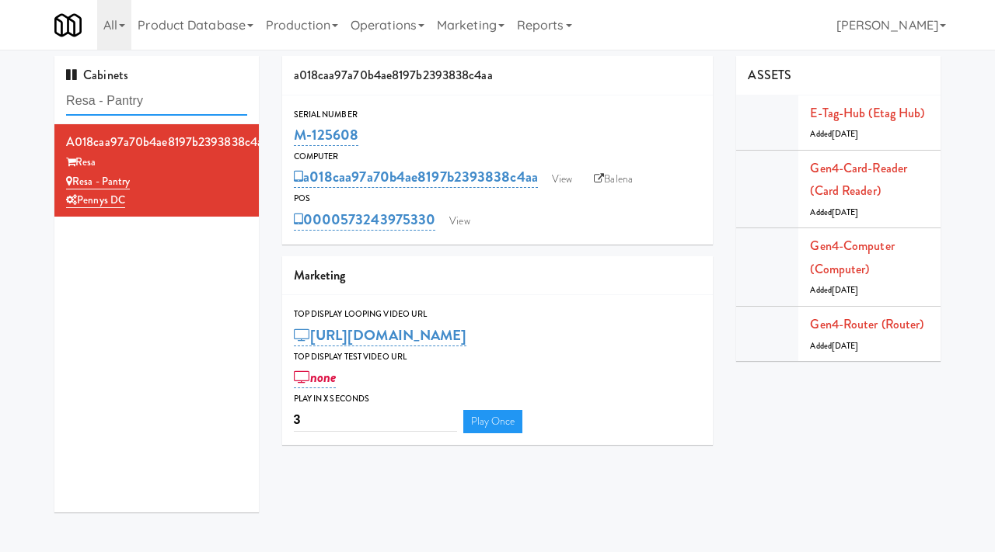
click at [156, 105] on input "Resa - Pantry" at bounding box center [156, 101] width 181 height 29
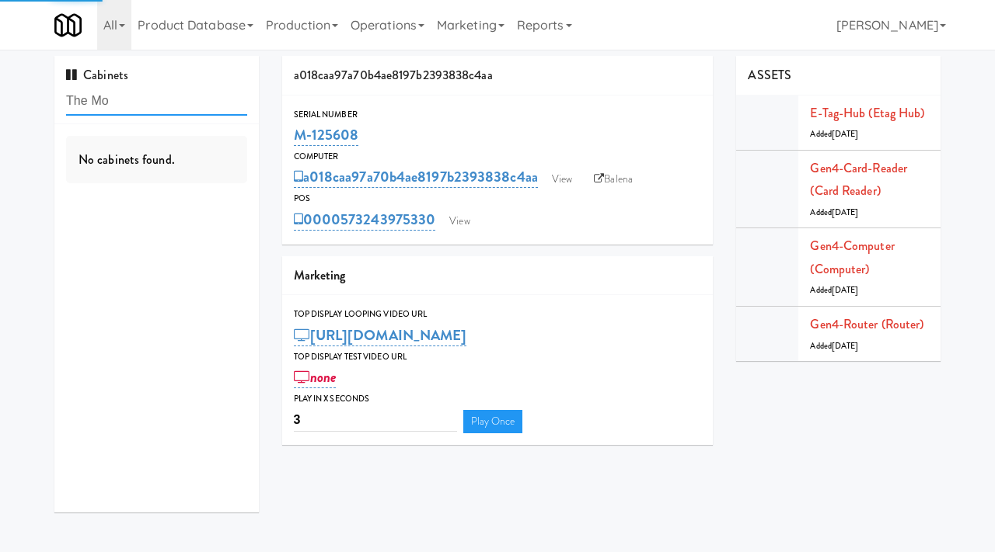
type input "The Mo"
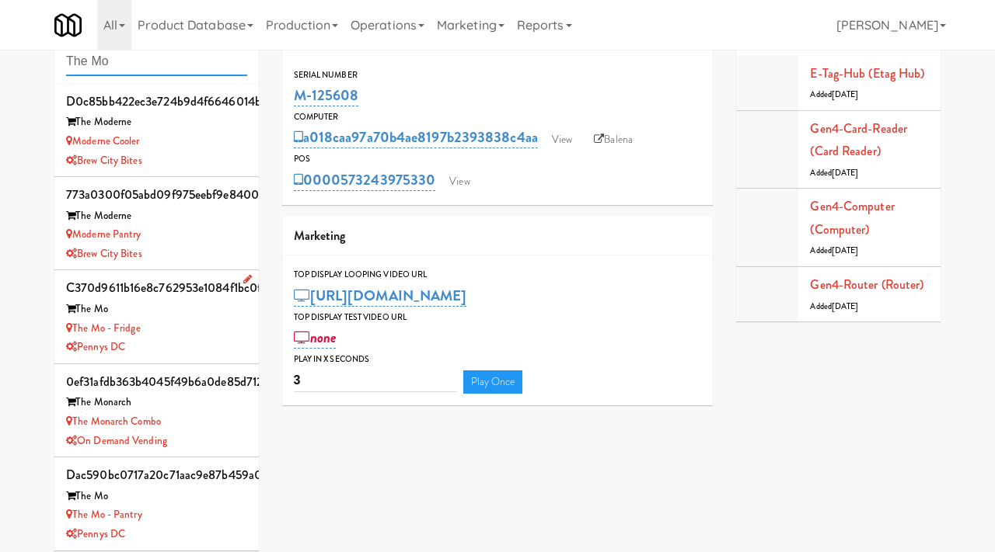
scroll to position [50, 0]
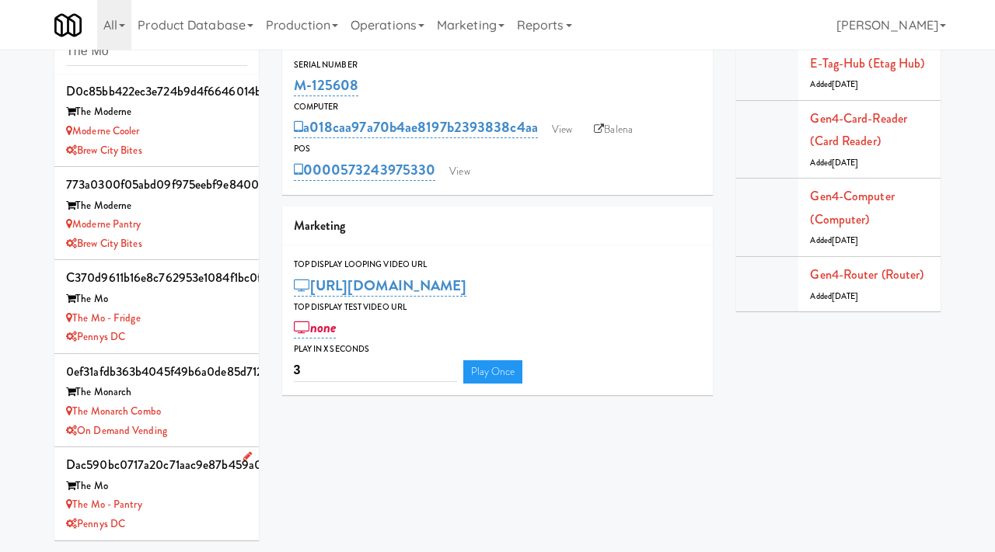
click at [185, 496] on div "The Mo - Pantry" at bounding box center [156, 505] width 181 height 19
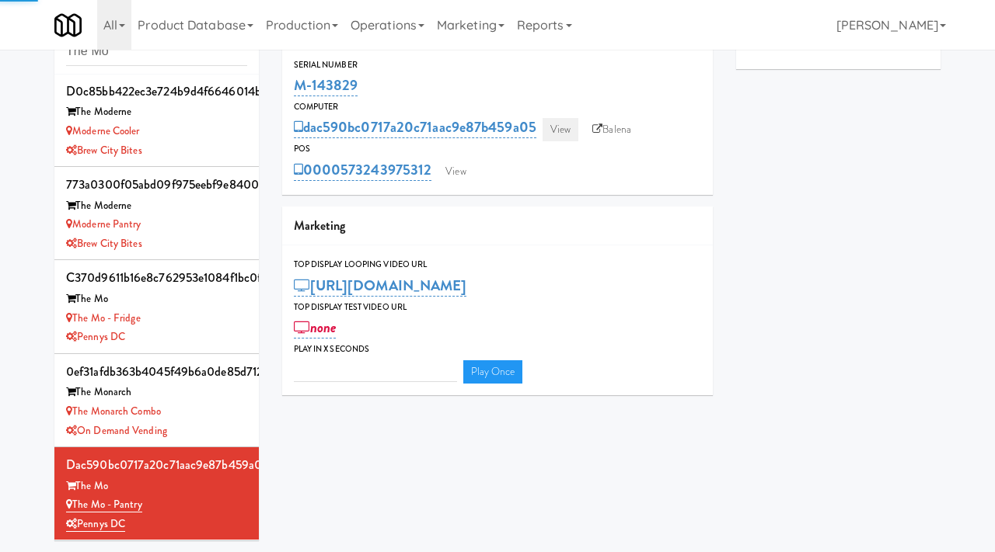
type input "3"
click at [565, 127] on link "View" at bounding box center [560, 129] width 36 height 23
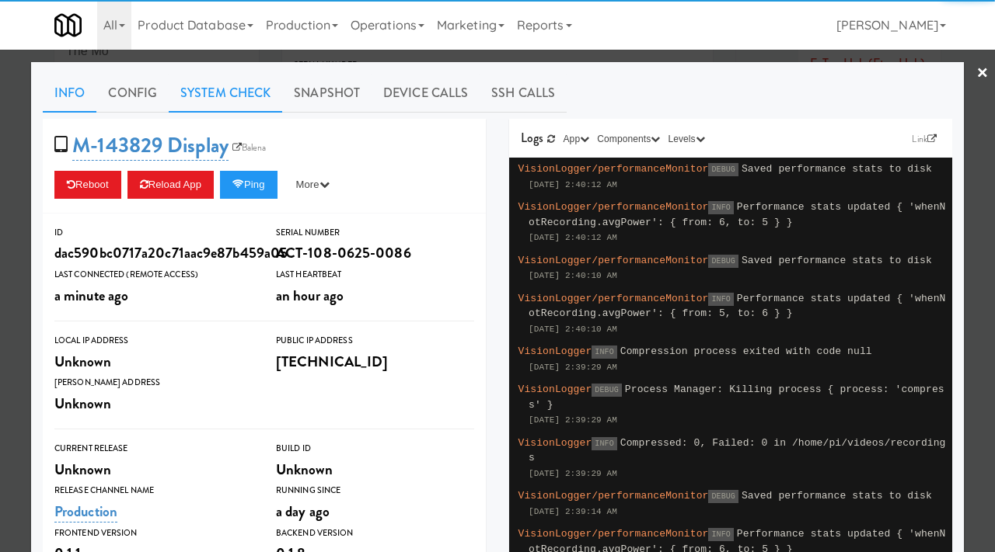
click at [250, 91] on link "System Check" at bounding box center [225, 93] width 113 height 39
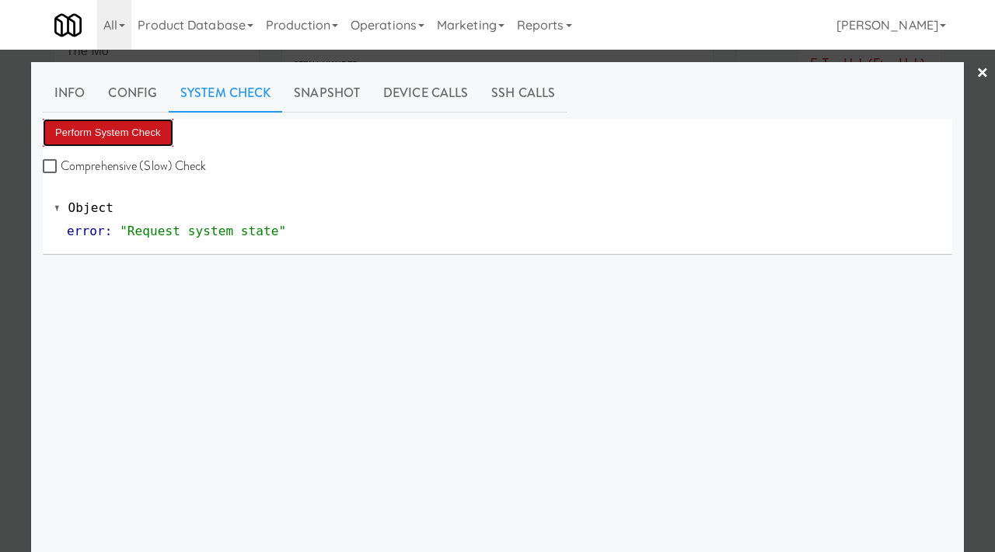
click at [145, 128] on button "Perform System Check" at bounding box center [108, 133] width 131 height 28
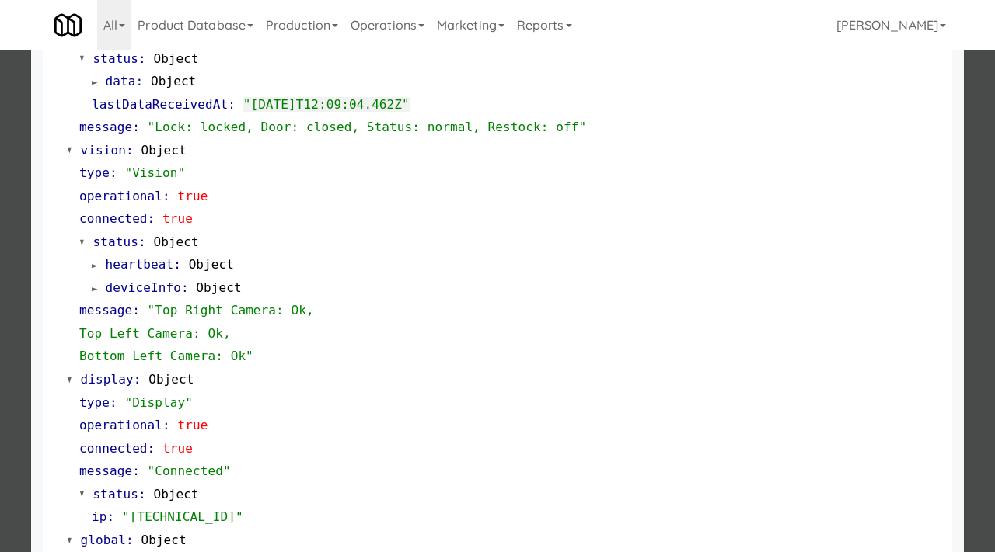
scroll to position [654, 0]
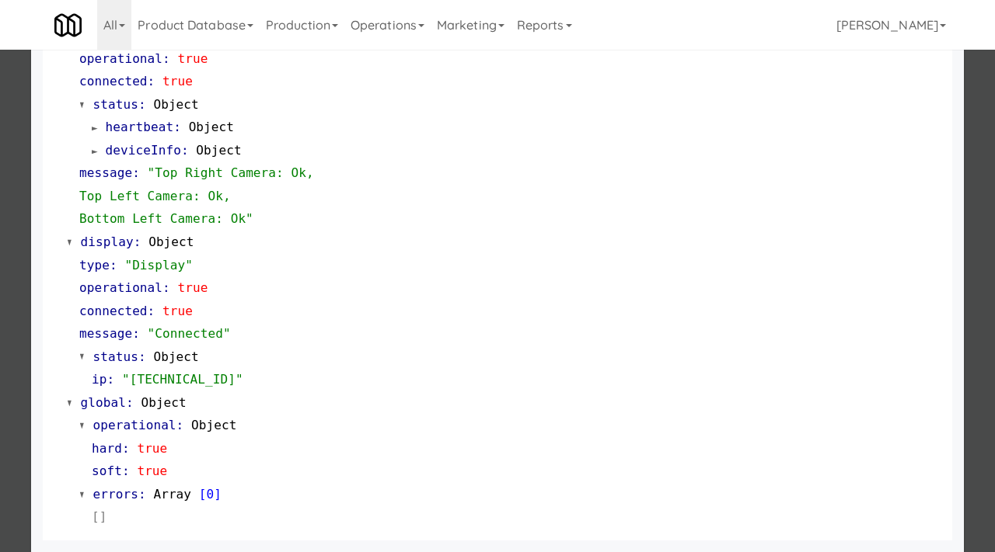
click at [6, 280] on div at bounding box center [497, 276] width 995 height 552
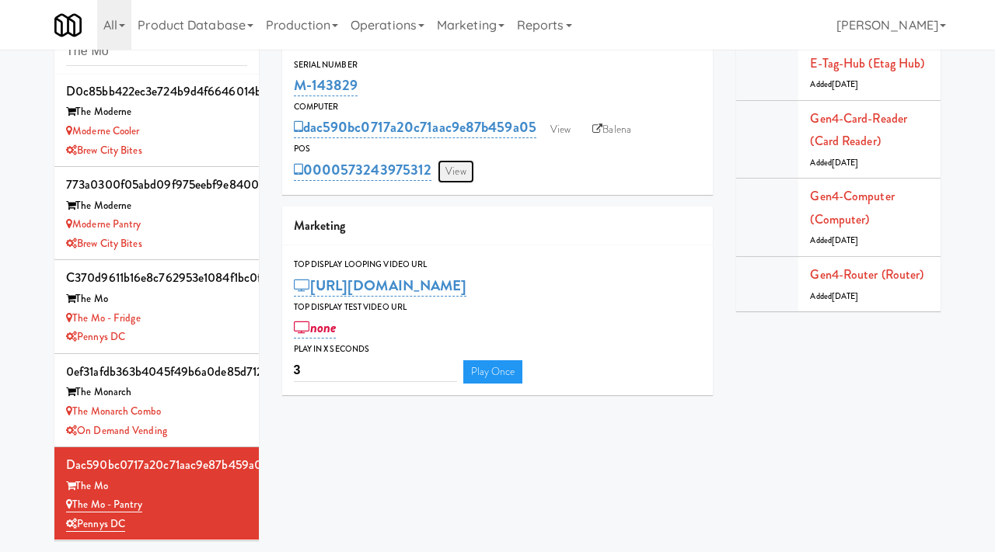
click at [461, 169] on link "View" at bounding box center [455, 171] width 36 height 23
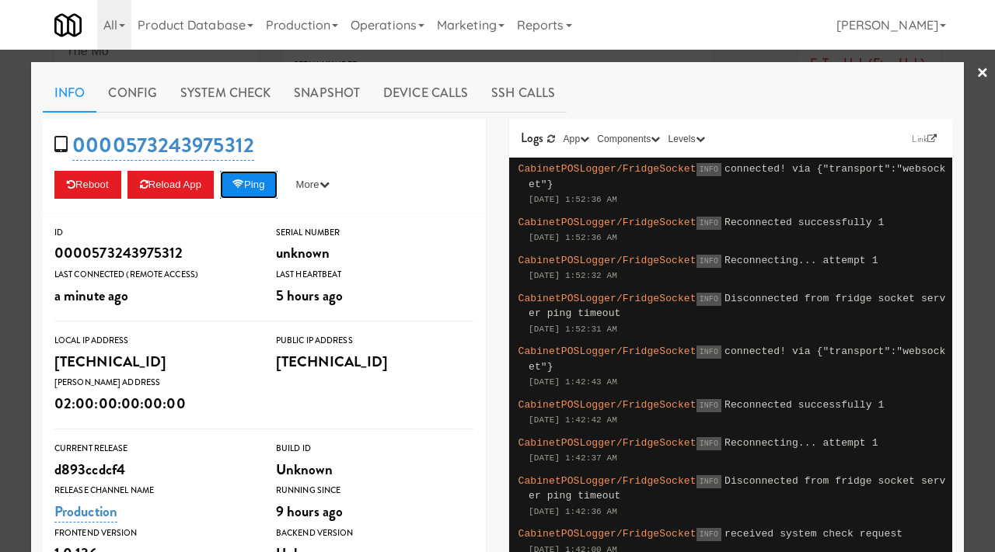
click at [249, 176] on button "Ping" at bounding box center [248, 185] width 57 height 28
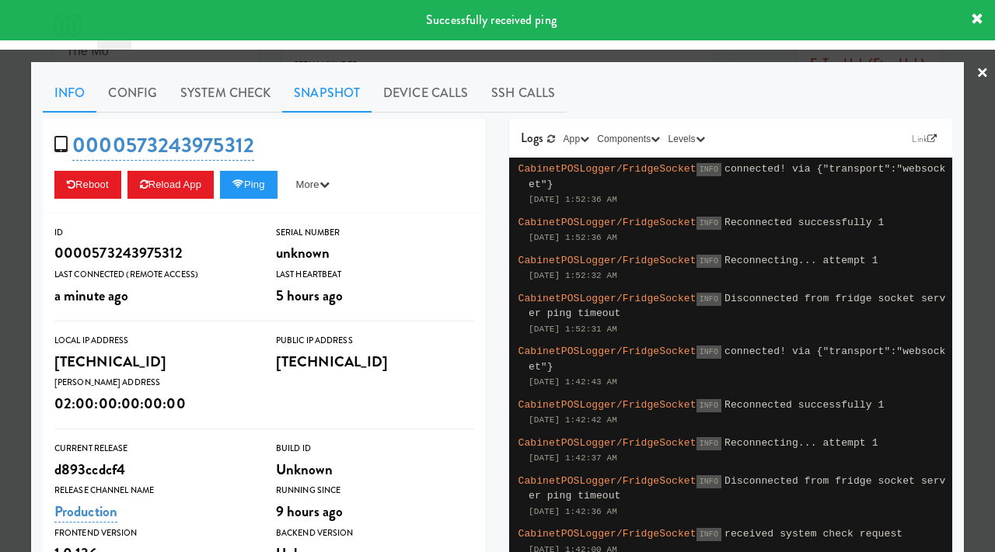
click at [324, 89] on link "Snapshot" at bounding box center [326, 93] width 89 height 39
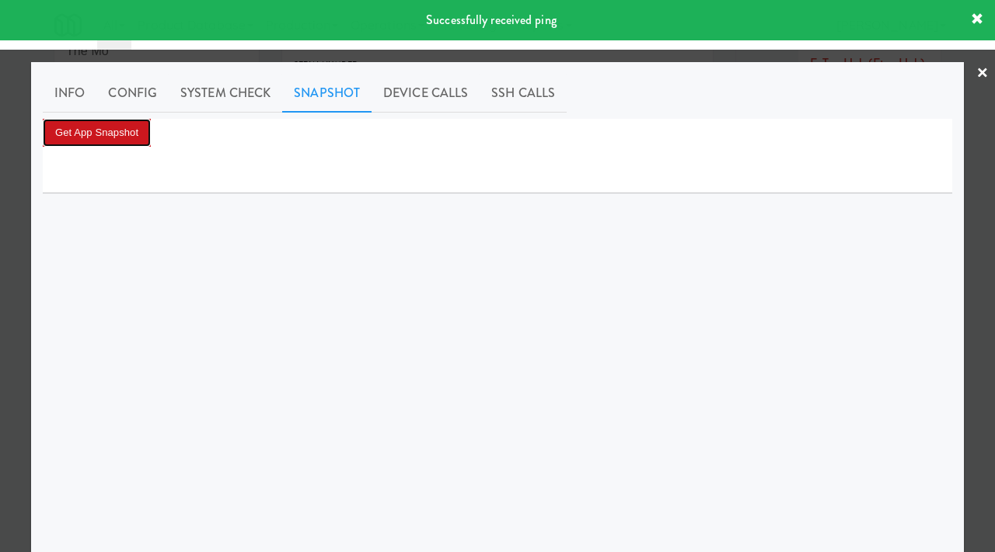
click at [115, 139] on button "Get App Snapshot" at bounding box center [97, 133] width 108 height 28
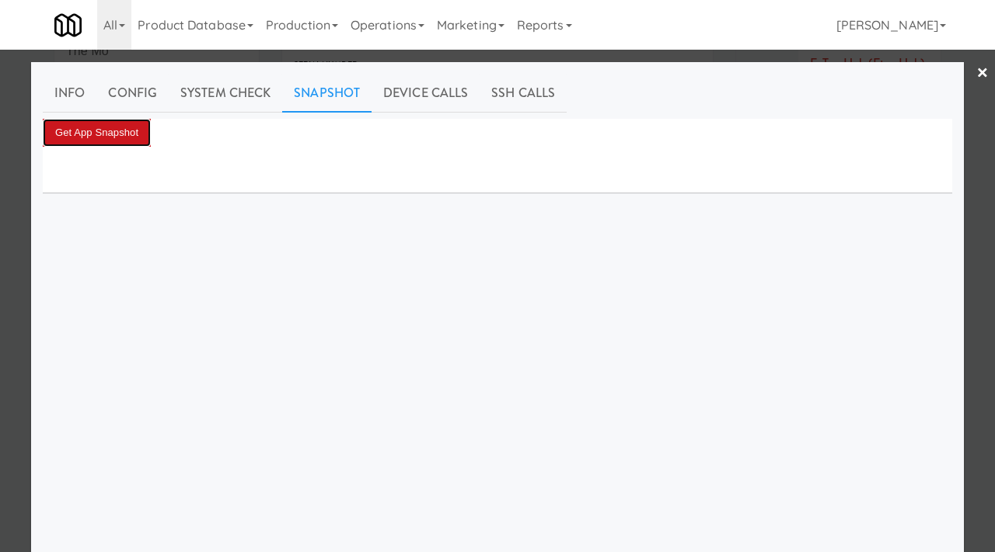
click at [136, 136] on button "Get App Snapshot" at bounding box center [97, 133] width 108 height 28
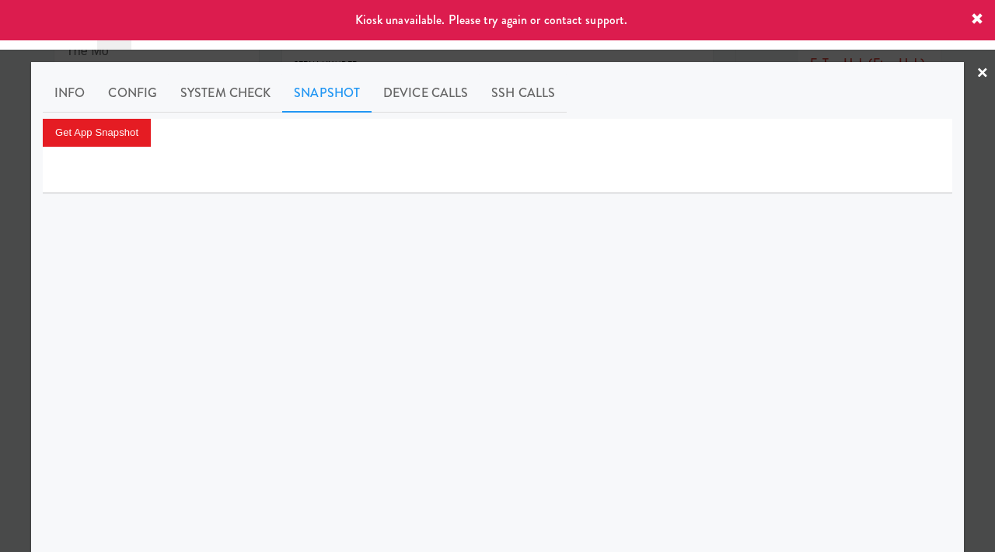
click at [0, 217] on div at bounding box center [497, 276] width 995 height 552
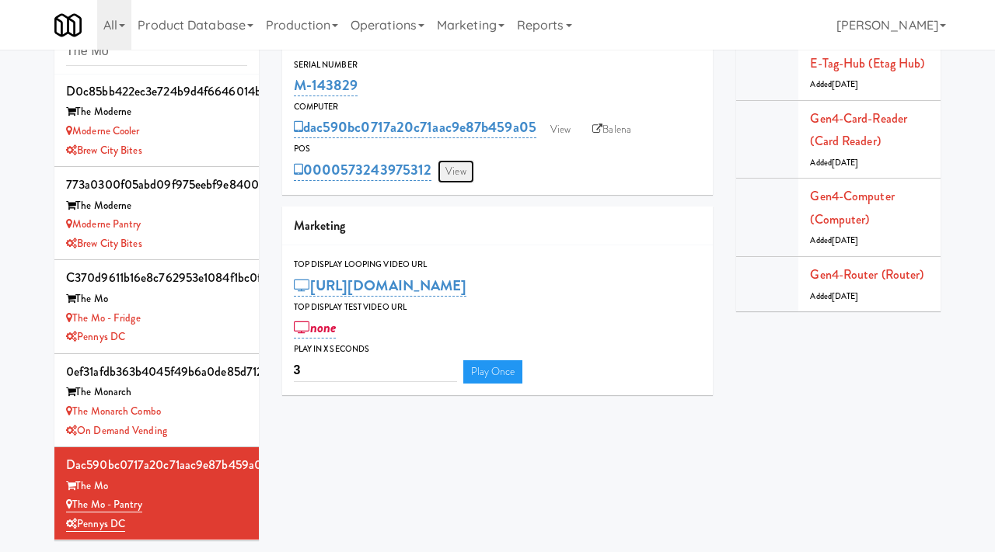
click at [453, 172] on link "View" at bounding box center [455, 171] width 36 height 23
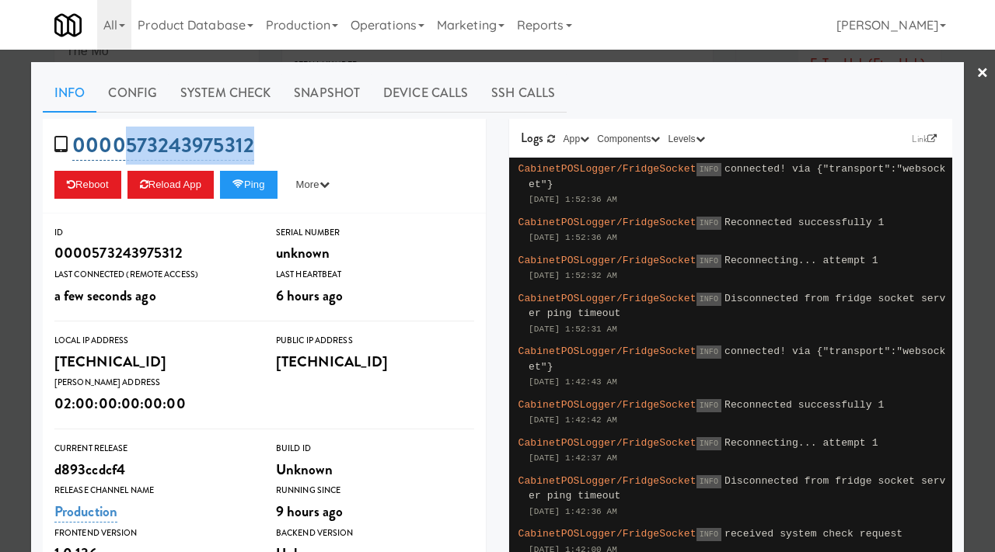
drag, startPoint x: 256, startPoint y: 154, endPoint x: 126, endPoint y: 157, distance: 129.8
click at [126, 157] on div "0000573243975312 Reboot Reload App Ping More Ping Server Restart Server Force R…" at bounding box center [264, 166] width 443 height 95
copy link "573243975312"
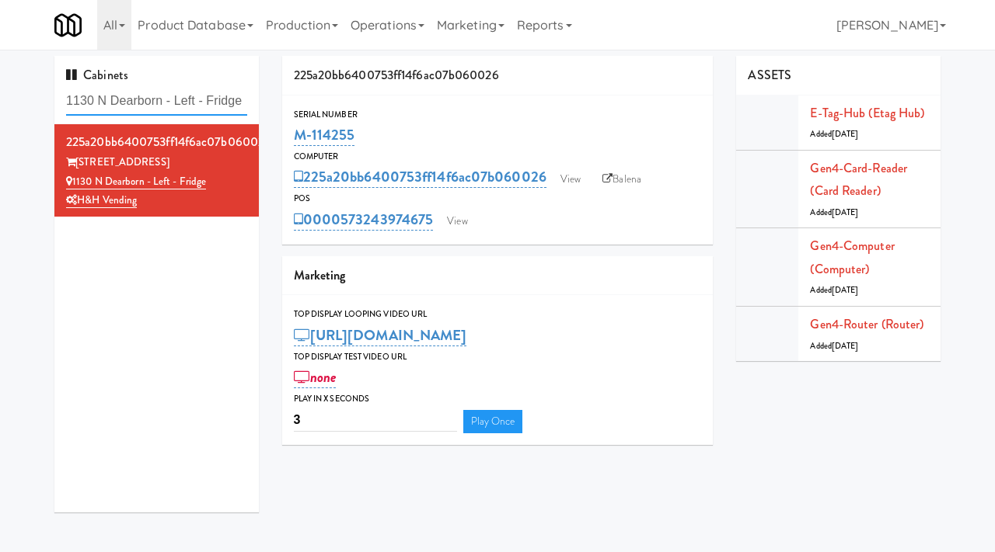
click at [225, 99] on input "1130 N Dearborn - Left - Fridge" at bounding box center [156, 101] width 181 height 29
paste input "The [PERSON_NAME] - Combo:"
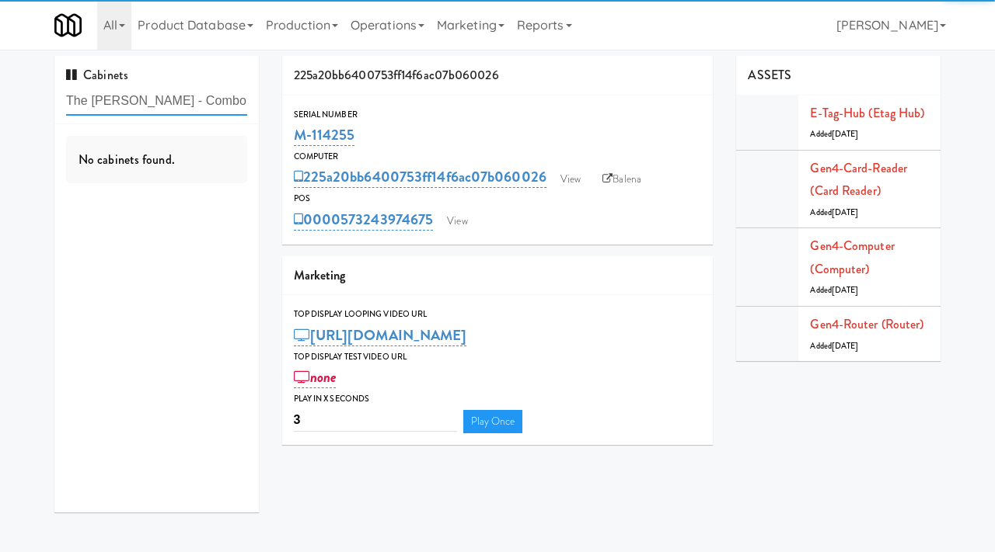
type input "The [PERSON_NAME] - Combo"
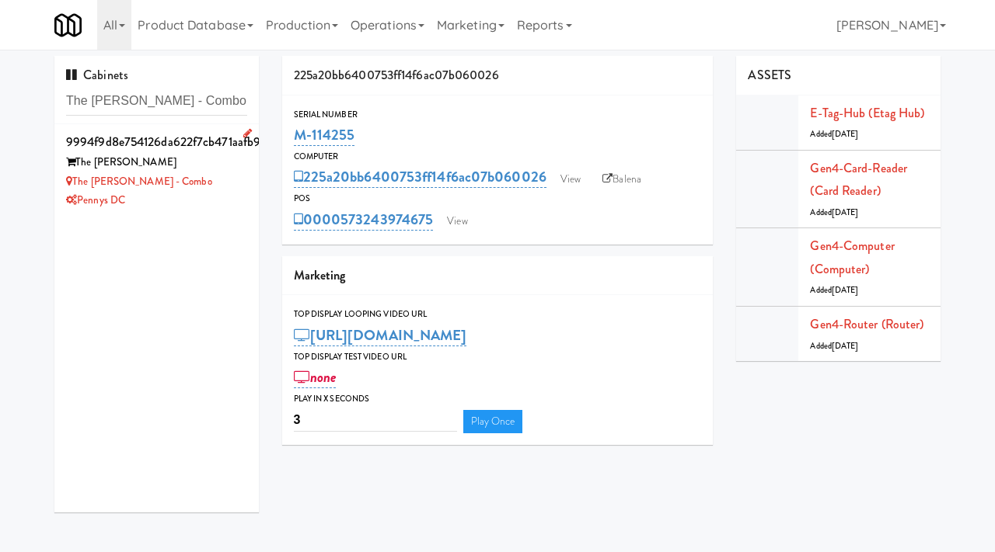
click at [196, 198] on div "Pennys DC" at bounding box center [156, 200] width 181 height 19
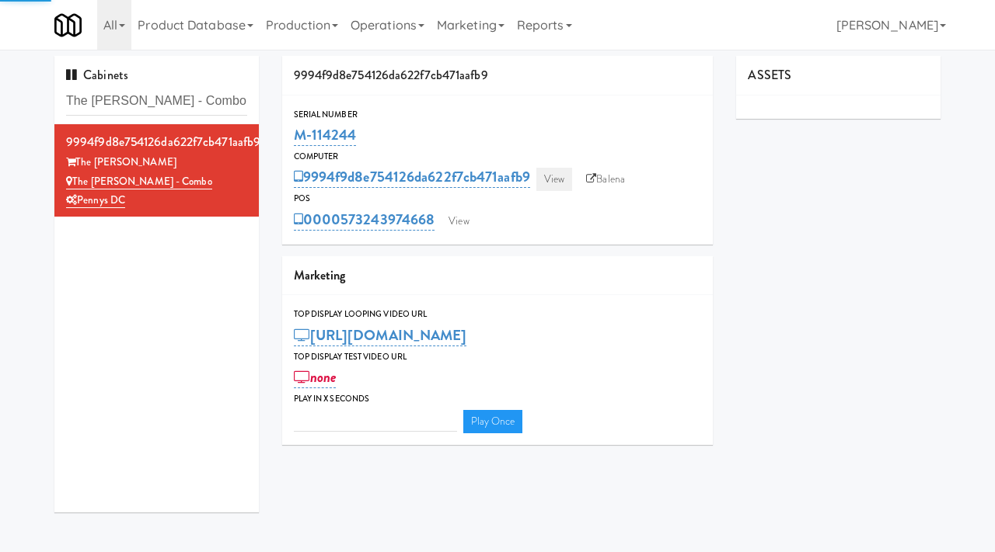
type input "3"
click at [560, 179] on link "View" at bounding box center [554, 179] width 36 height 23
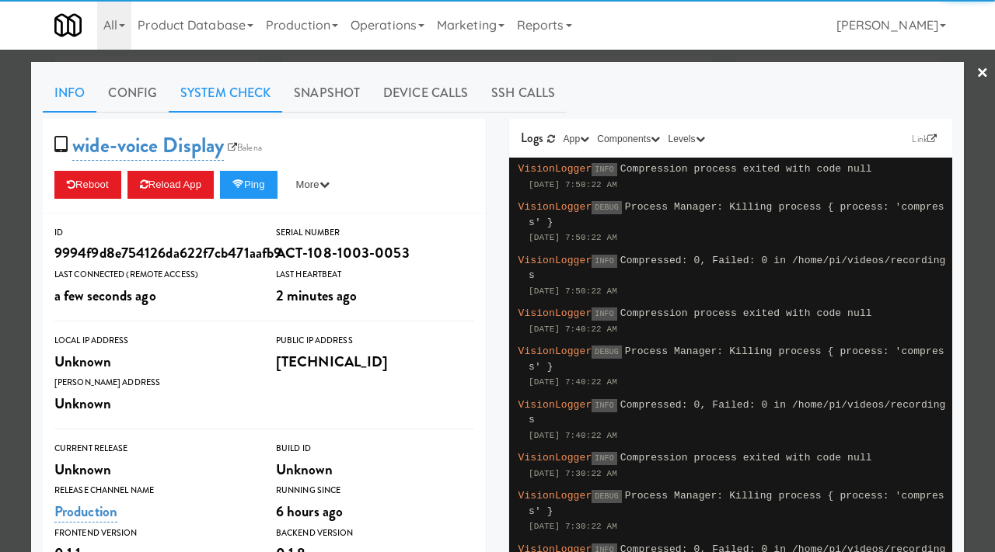
click at [218, 100] on link "System Check" at bounding box center [225, 93] width 113 height 39
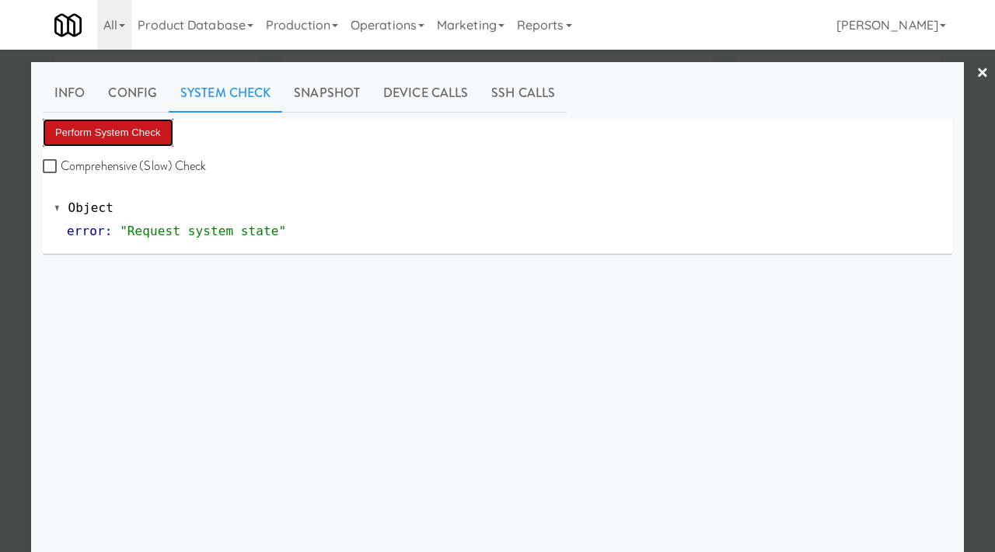
click at [103, 136] on button "Perform System Check" at bounding box center [108, 133] width 131 height 28
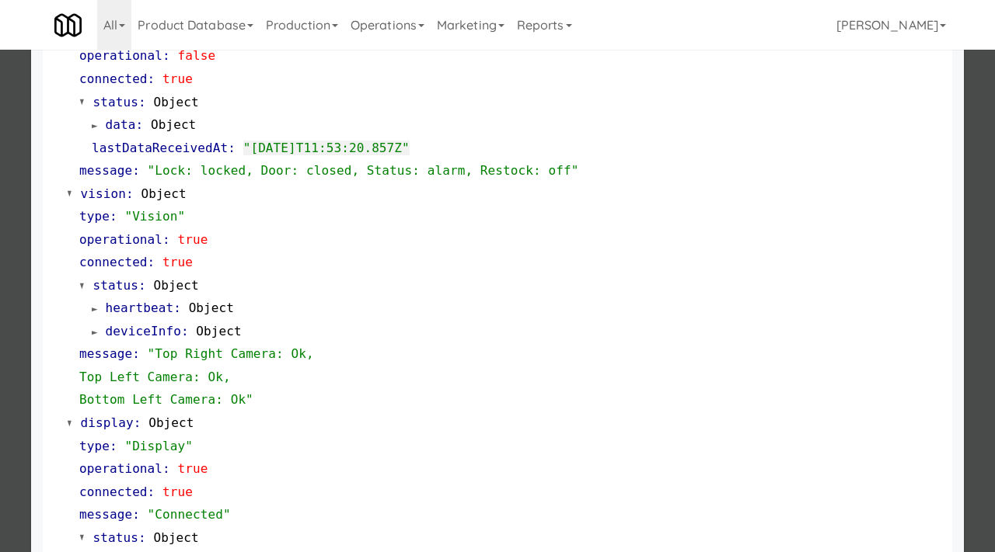
scroll to position [654, 0]
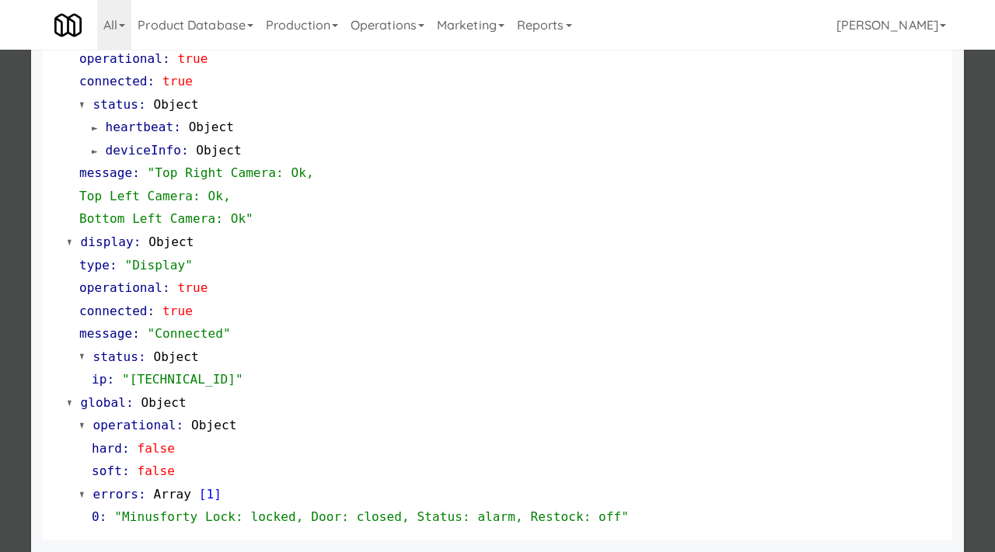
click at [2, 364] on div at bounding box center [497, 276] width 995 height 552
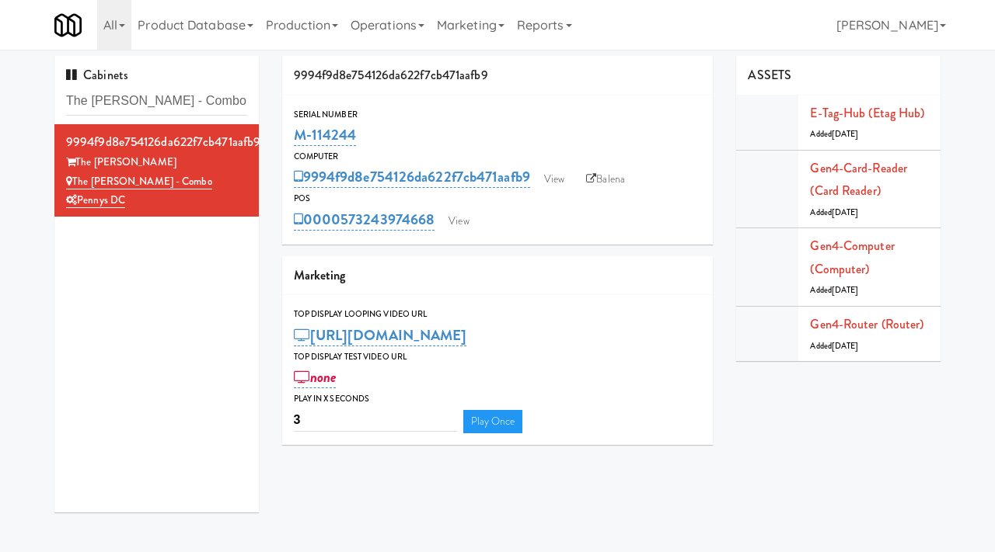
drag, startPoint x: 364, startPoint y: 127, endPoint x: 291, endPoint y: 127, distance: 73.0
click at [291, 127] on div "Serial Number M-114244" at bounding box center [497, 128] width 431 height 42
copy link "M-114244"
click at [572, 174] on link "View" at bounding box center [554, 179] width 36 height 23
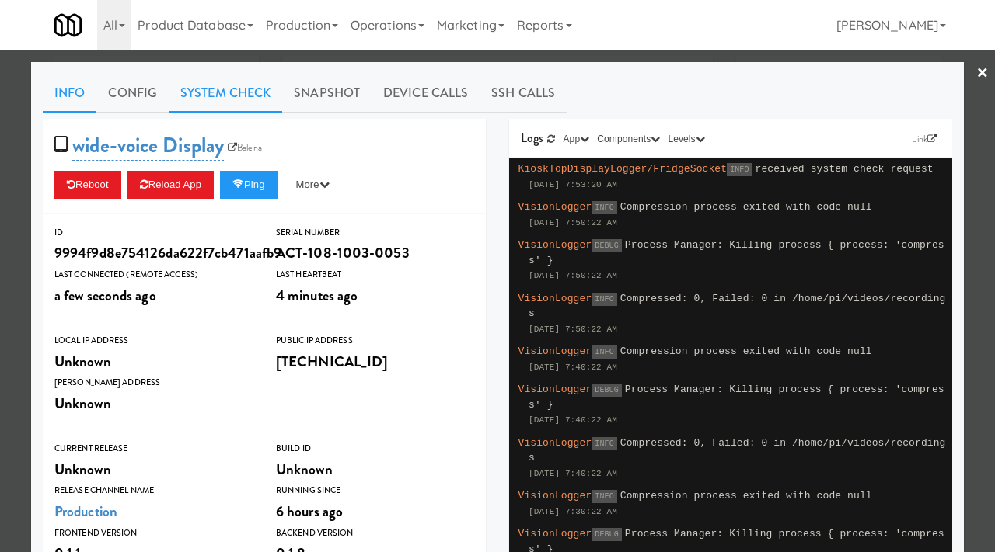
click at [218, 95] on link "System Check" at bounding box center [225, 93] width 113 height 39
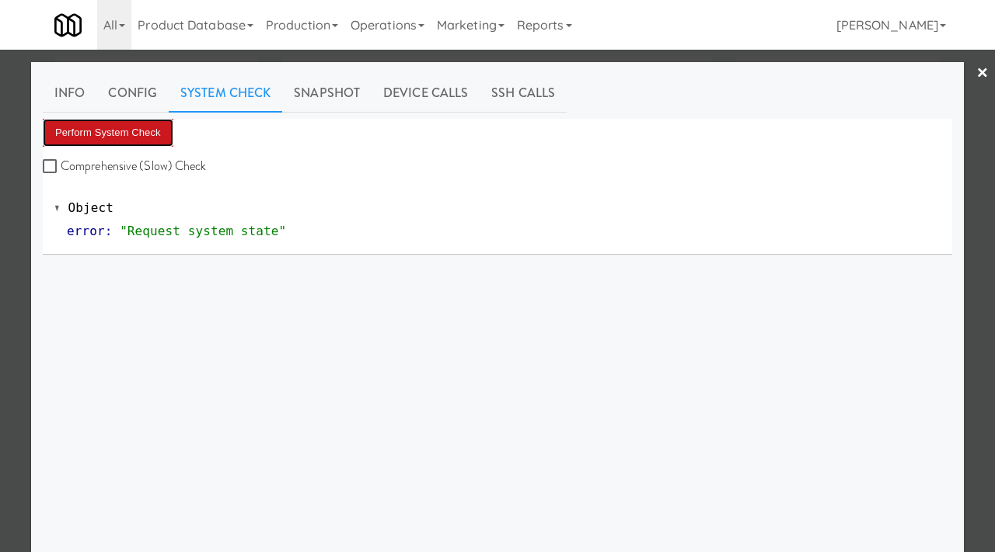
click at [125, 131] on button "Perform System Check" at bounding box center [108, 133] width 131 height 28
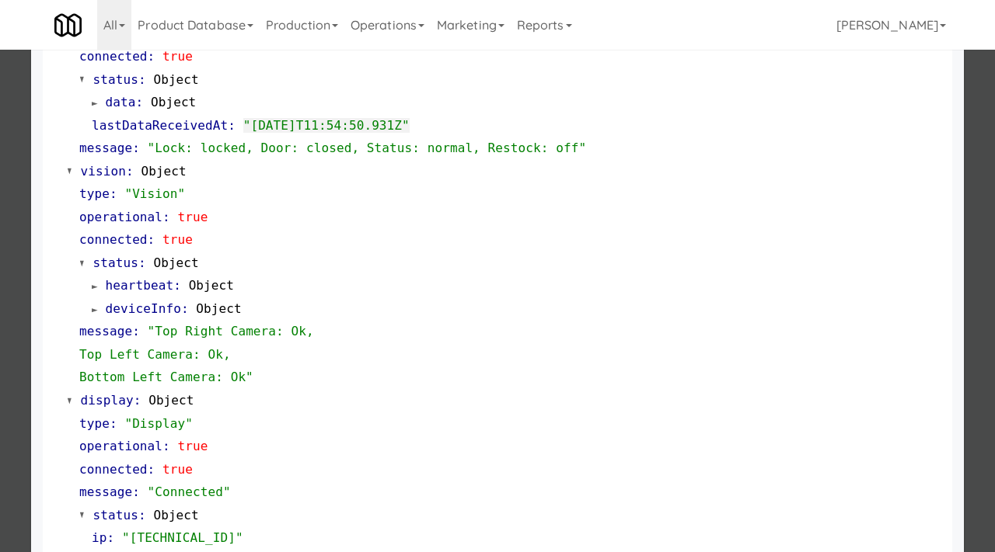
scroll to position [654, 0]
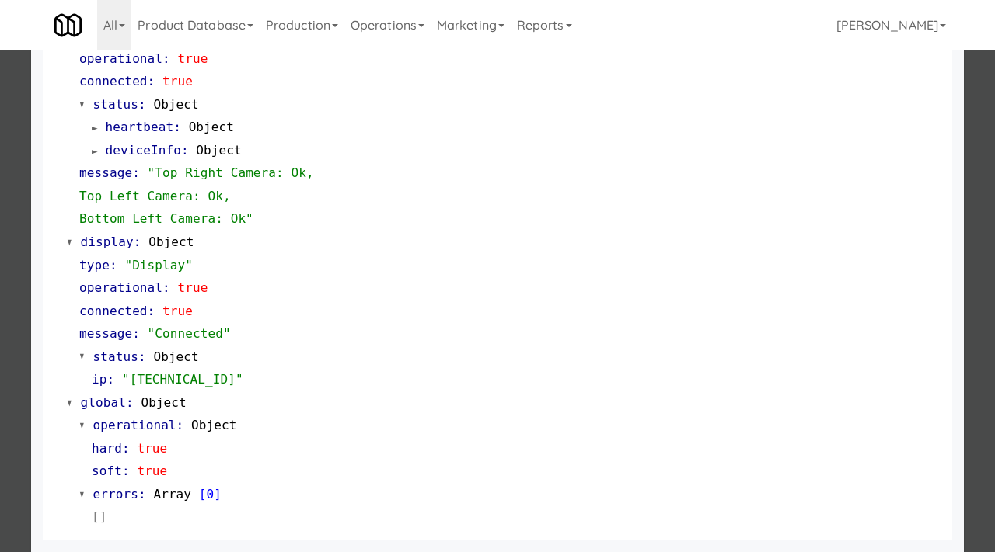
click at [0, 283] on div at bounding box center [497, 276] width 995 height 552
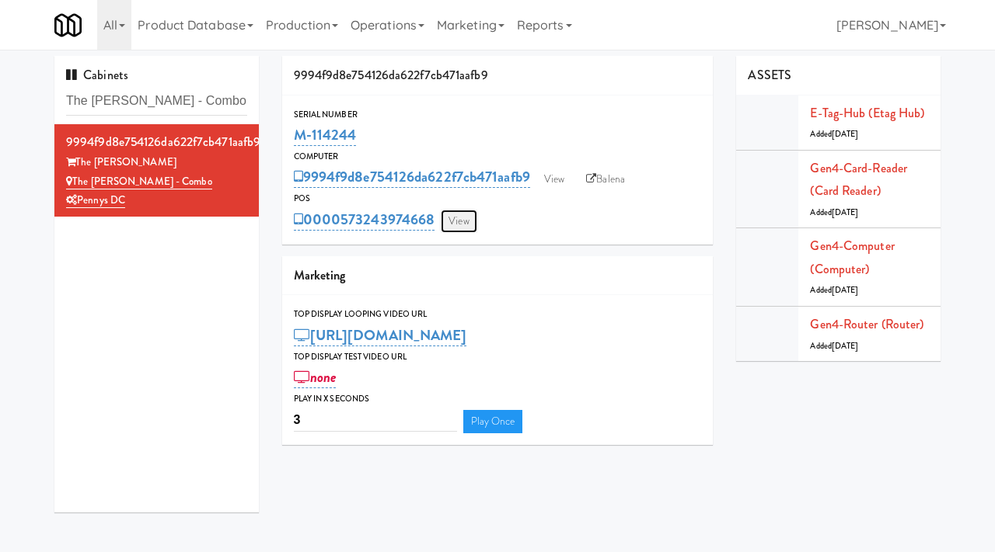
click at [449, 216] on link "View" at bounding box center [459, 221] width 36 height 23
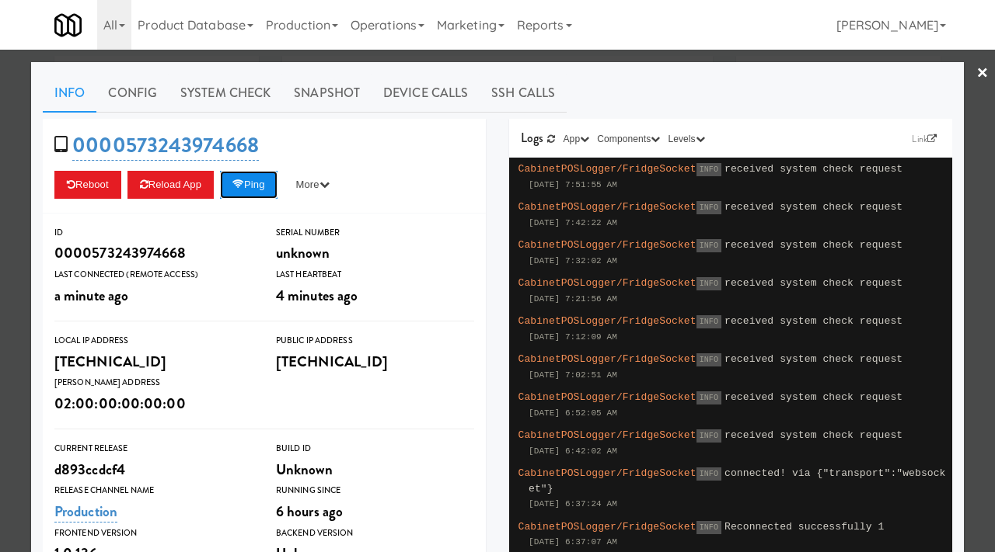
click at [253, 183] on button "Ping" at bounding box center [248, 185] width 57 height 28
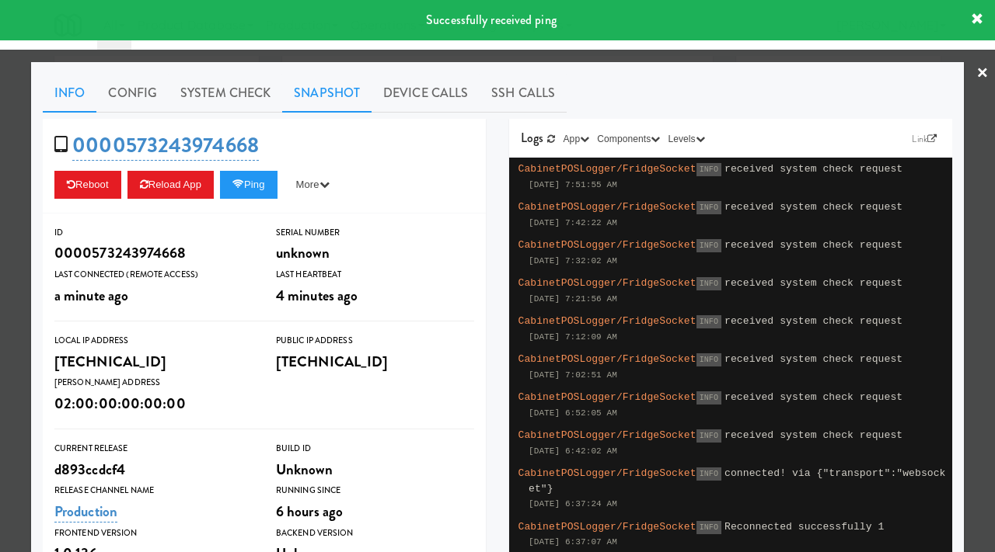
click at [339, 80] on link "Snapshot" at bounding box center [326, 93] width 89 height 39
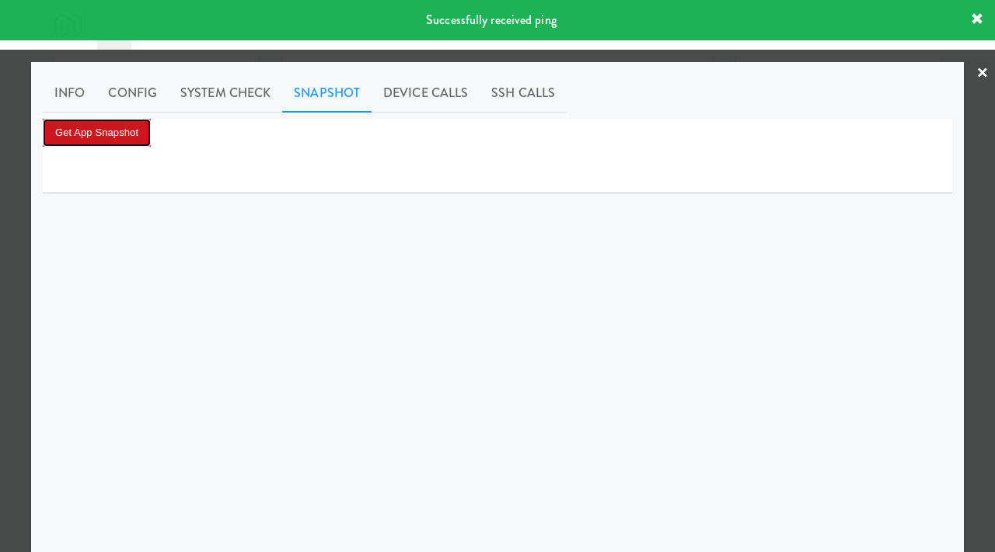
click at [130, 119] on button "Get App Snapshot" at bounding box center [97, 133] width 108 height 28
